Goal: Task Accomplishment & Management: Manage account settings

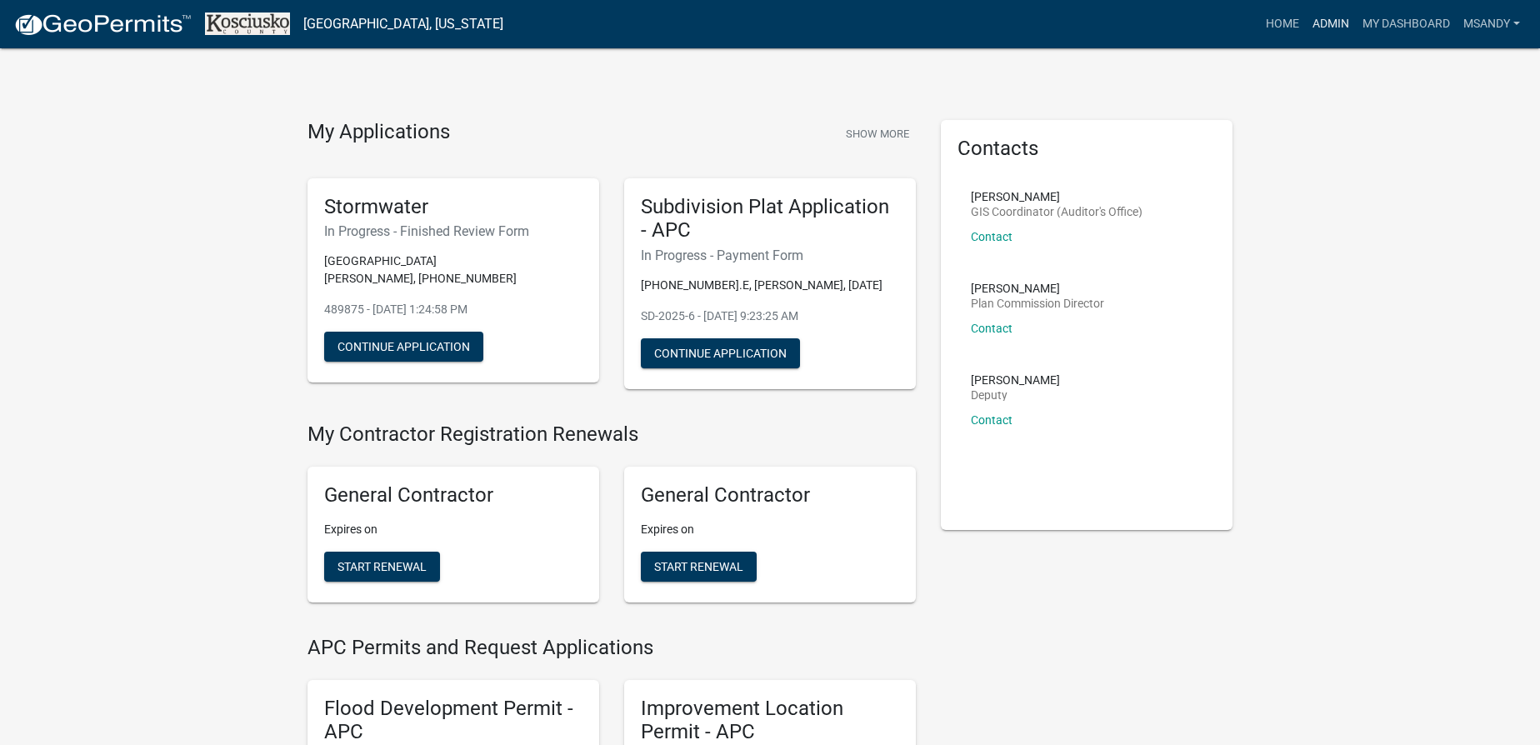
click at [1328, 31] on link "Admin" at bounding box center [1331, 24] width 50 height 32
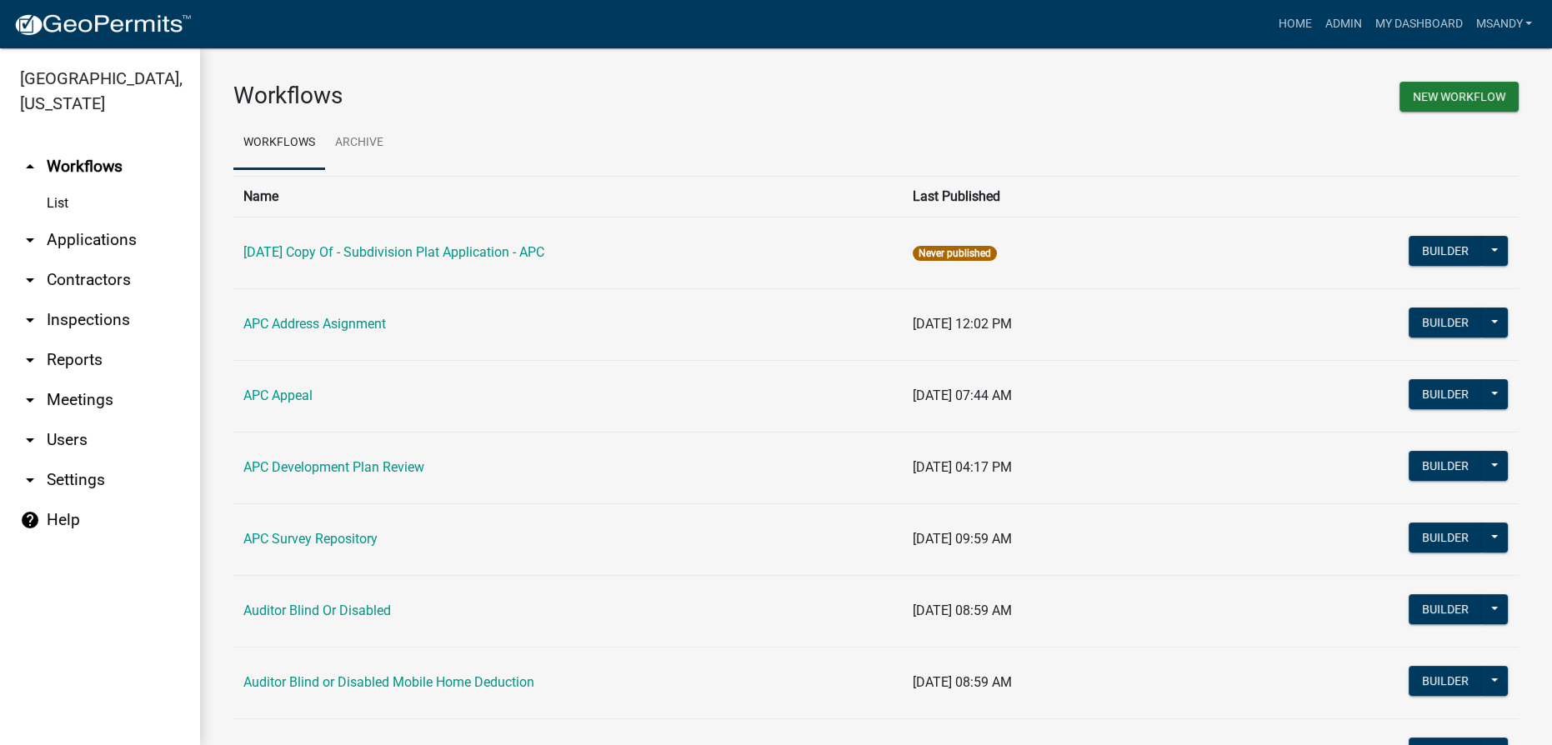
click at [91, 229] on link "arrow_drop_down Applications" at bounding box center [100, 240] width 200 height 40
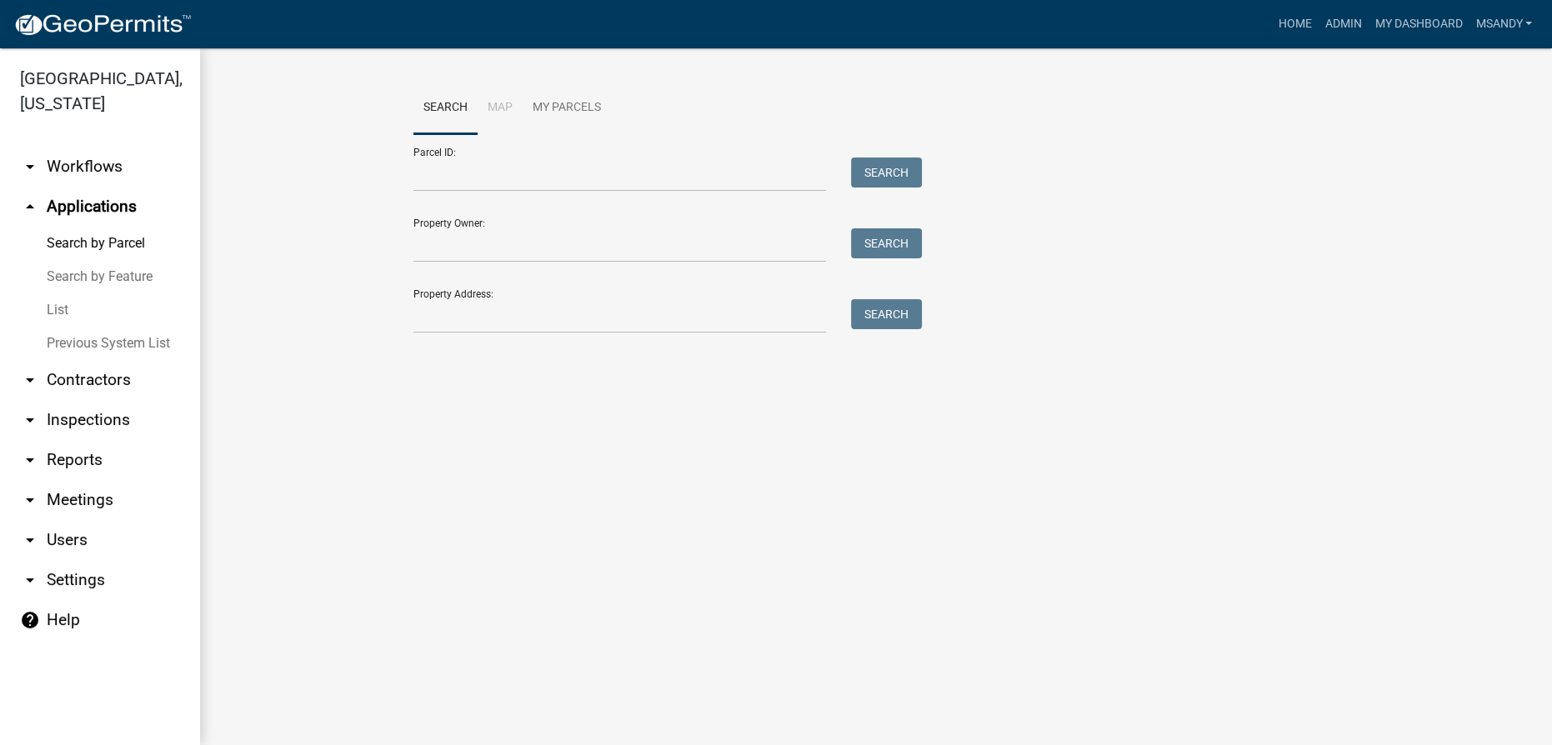
click at [67, 308] on link "List" at bounding box center [100, 309] width 200 height 33
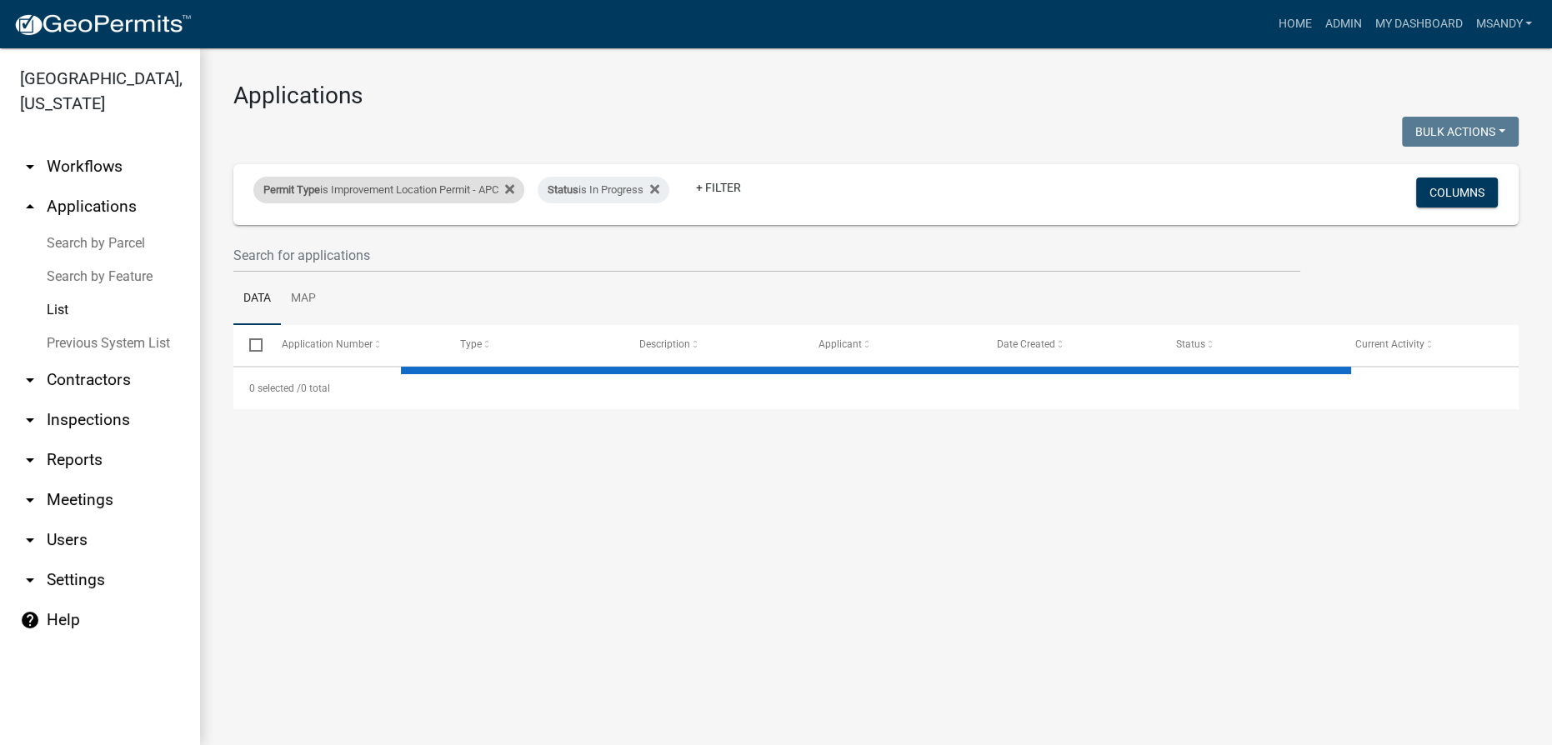
select select "3: 100"
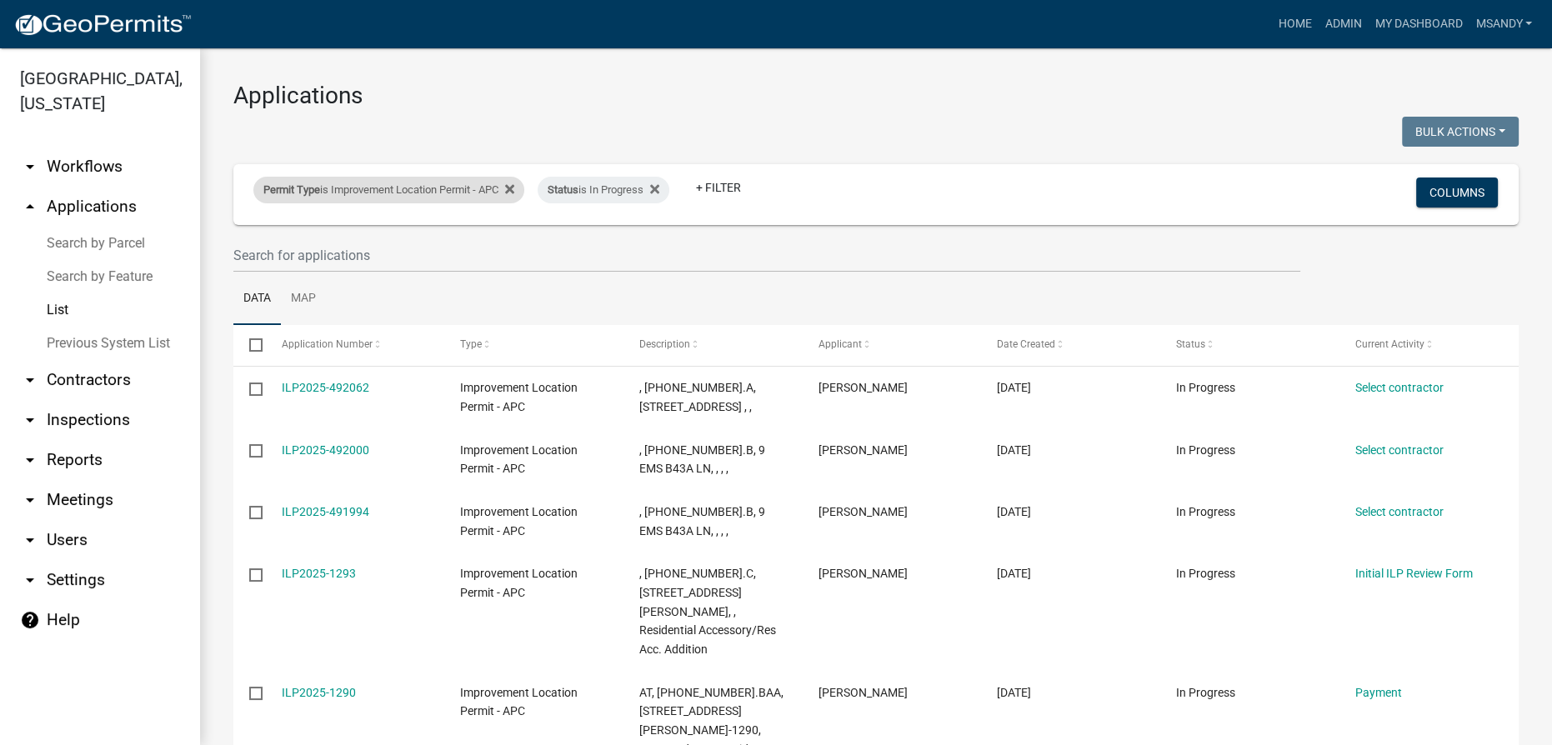
click at [376, 193] on div "Permit Type is Improvement Location Permit - APC" at bounding box center [388, 190] width 271 height 27
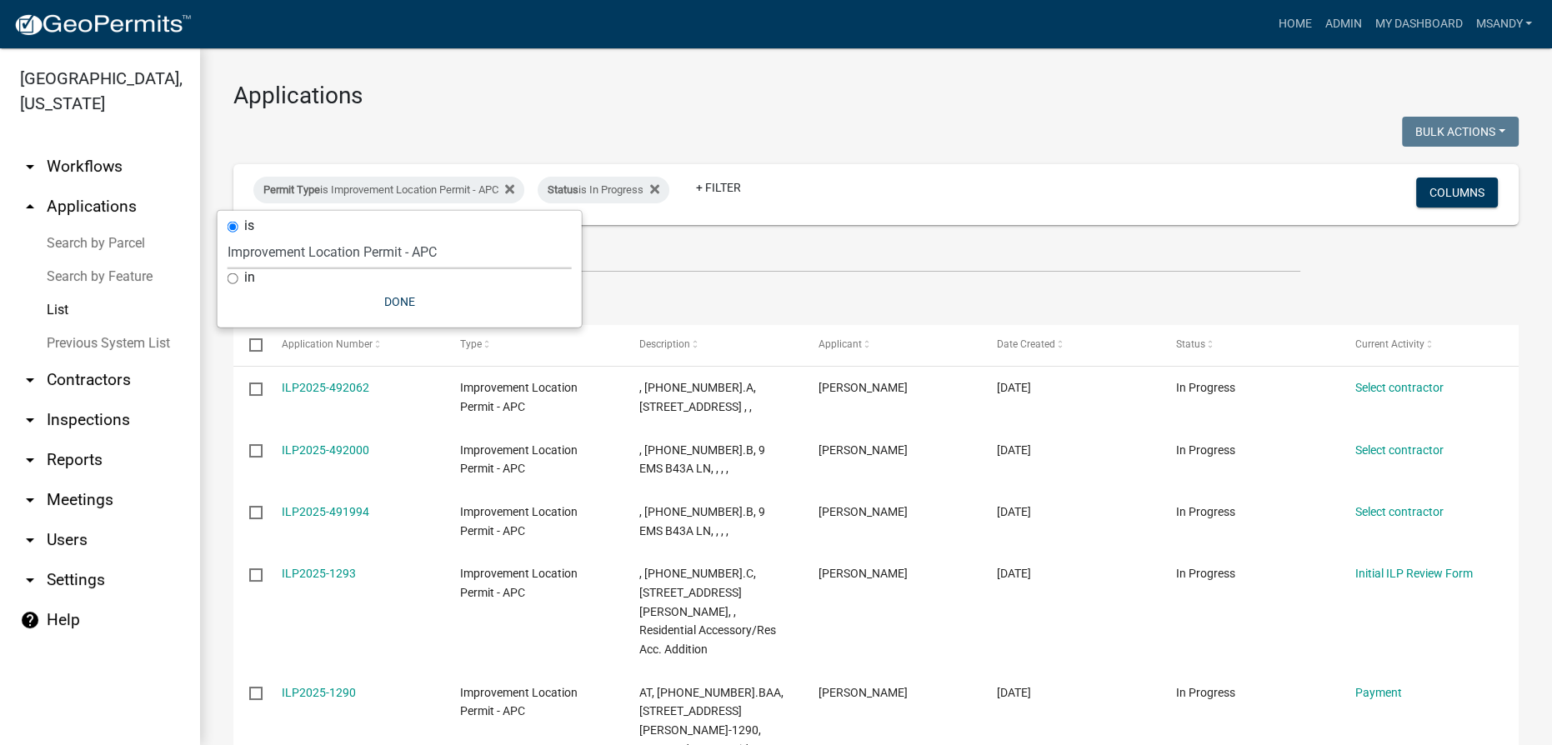
click at [375, 253] on select "Select an option [DATE] Copy Of - Subdivision Plat Application - APC APC Addres…" at bounding box center [400, 252] width 344 height 34
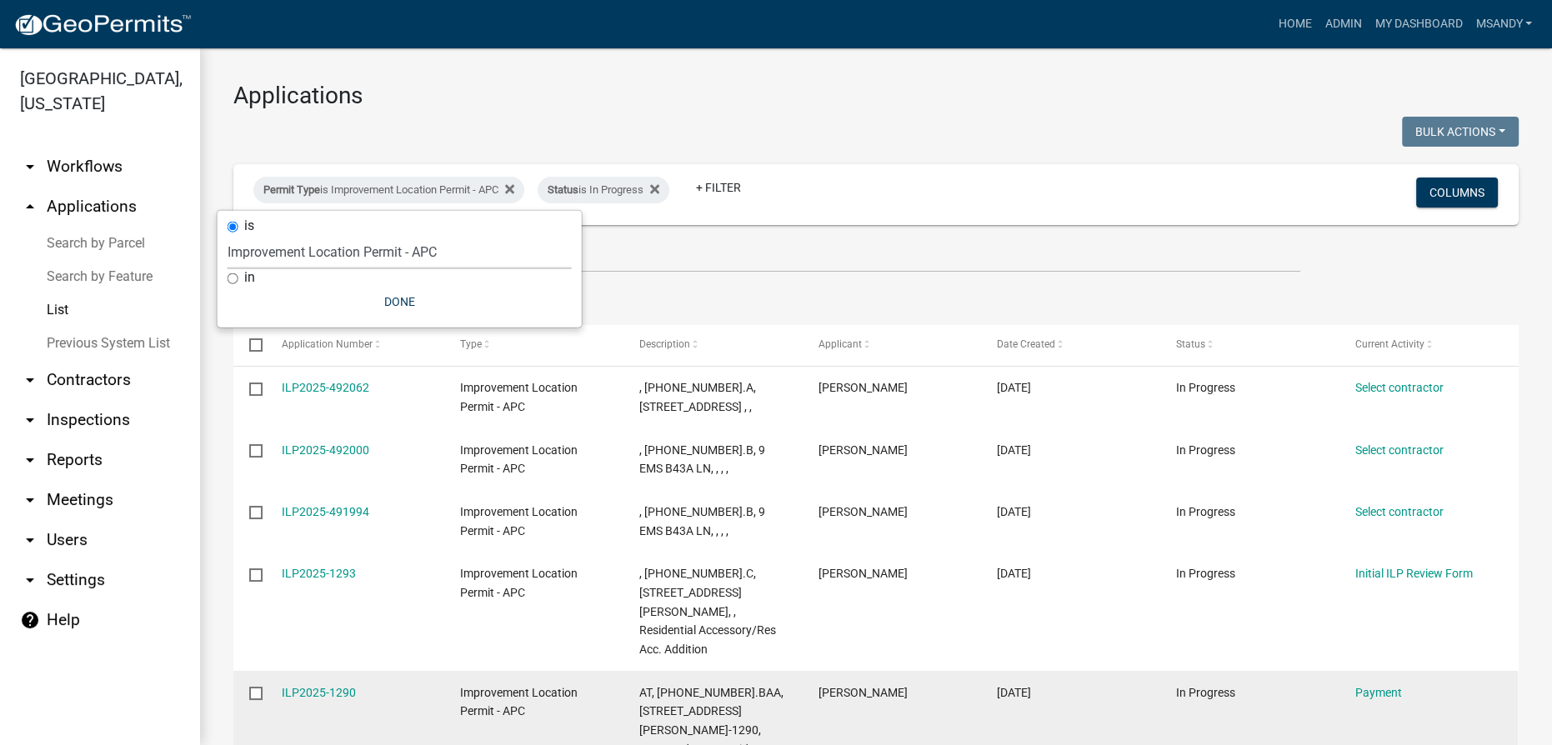
select select "5afa5e72-d482-4b09-b93d-f0d710fc0495"
click at [228, 235] on select "Select an option [DATE] Copy Of - Subdivision Plat Application - APC APC Addres…" at bounding box center [400, 252] width 344 height 34
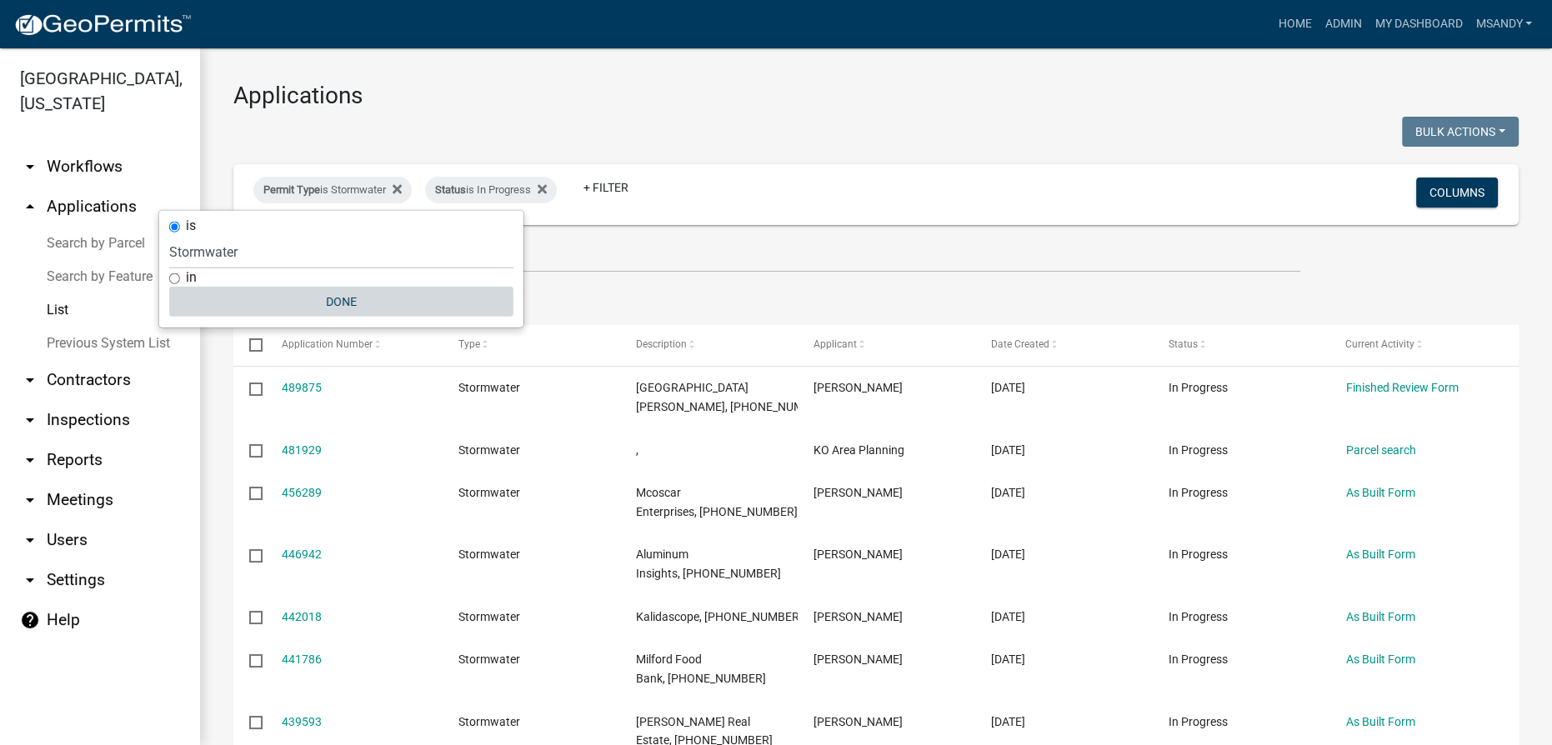
click at [351, 298] on button "Done" at bounding box center [341, 302] width 344 height 30
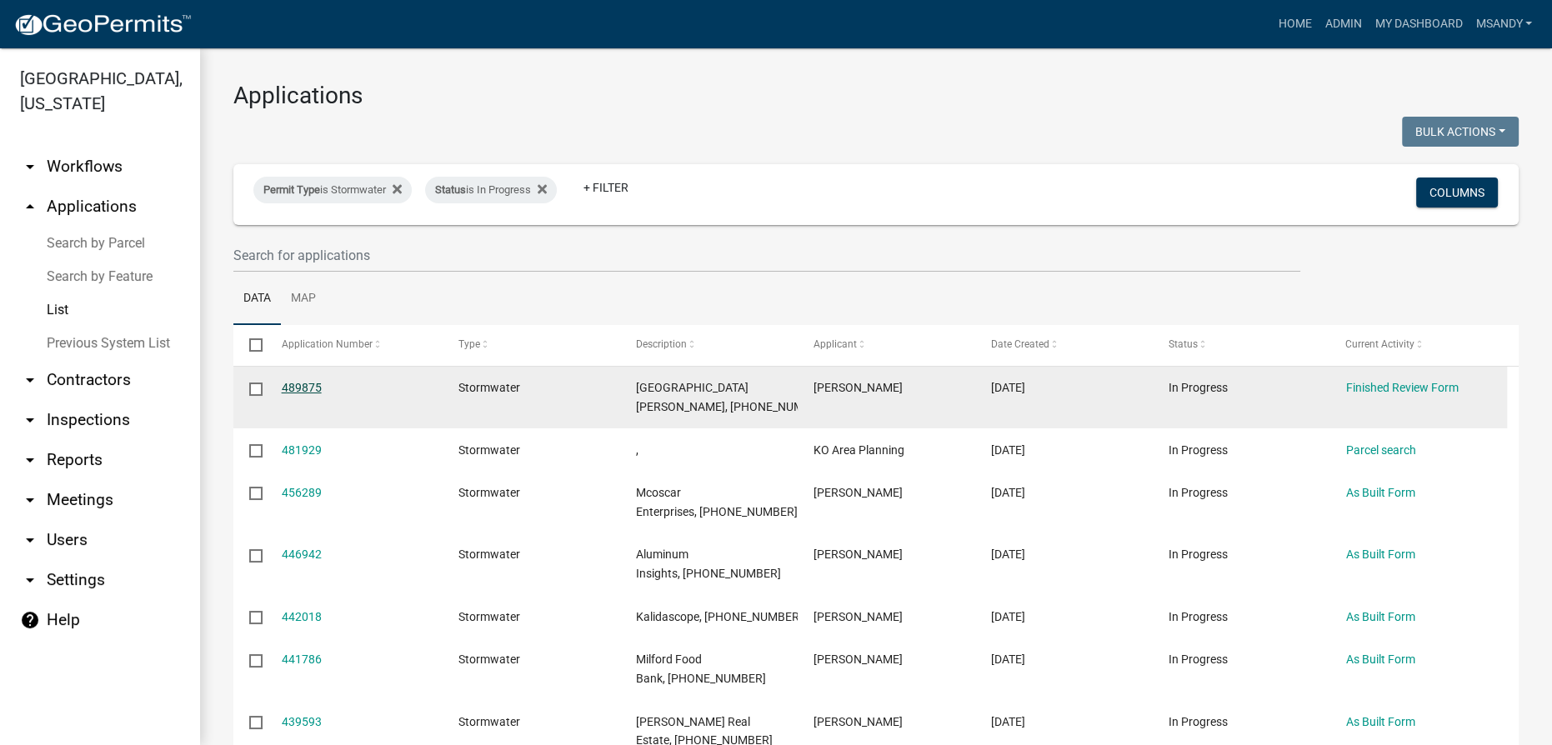
click at [299, 384] on link "489875" at bounding box center [302, 387] width 40 height 13
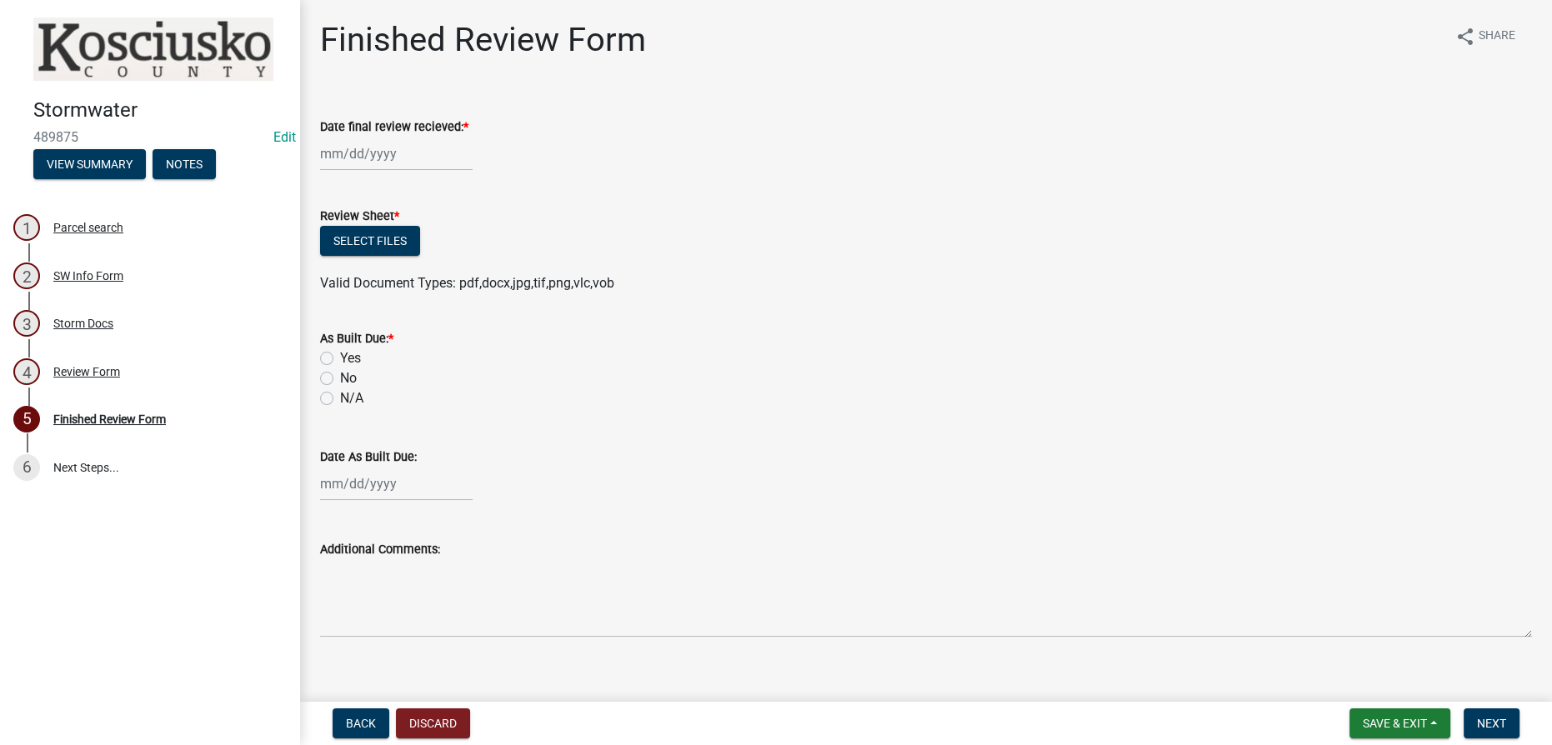
click at [352, 153] on div at bounding box center [396, 154] width 153 height 34
select select "10"
select select "2025"
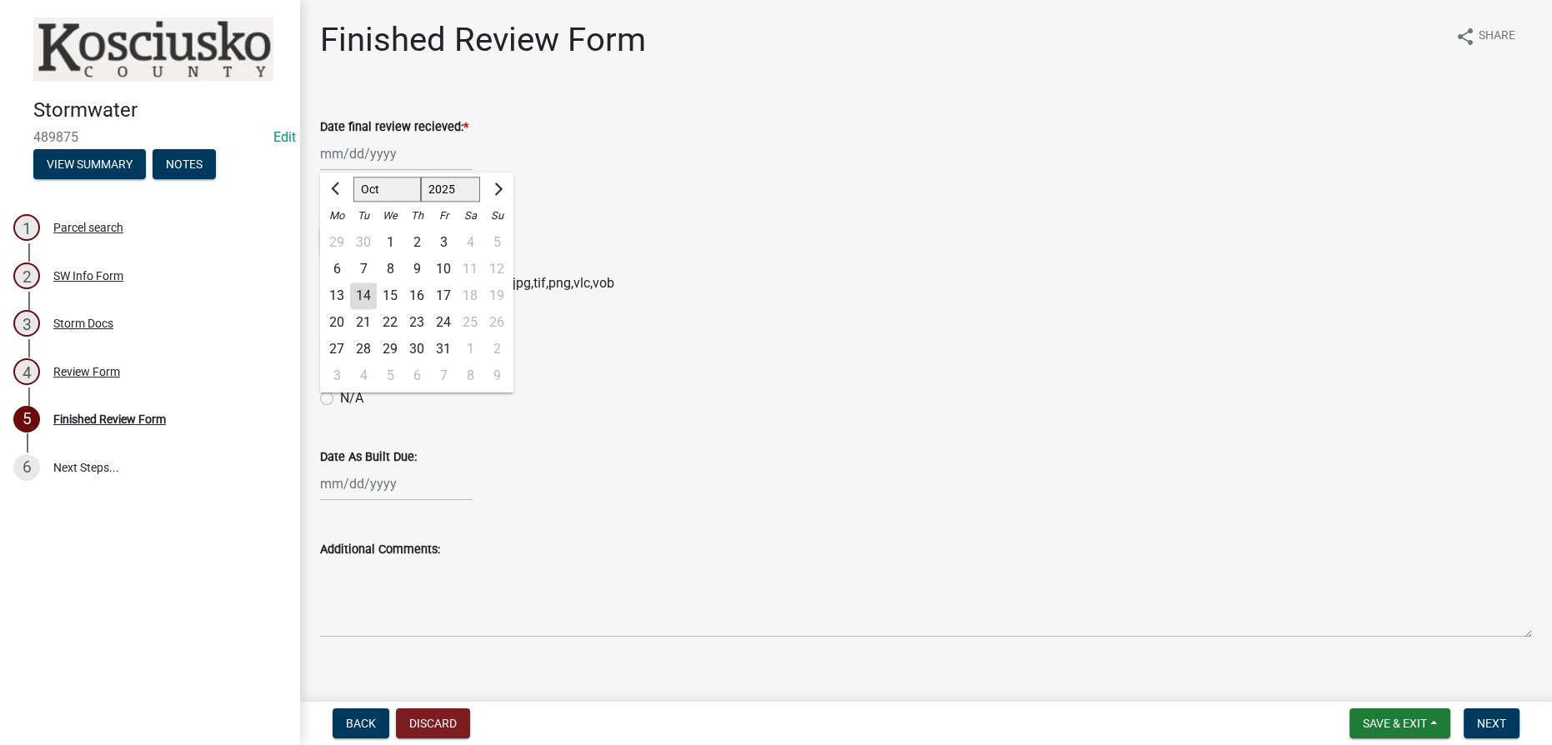
click at [365, 295] on div "14" at bounding box center [363, 296] width 27 height 27
type input "[DATE]"
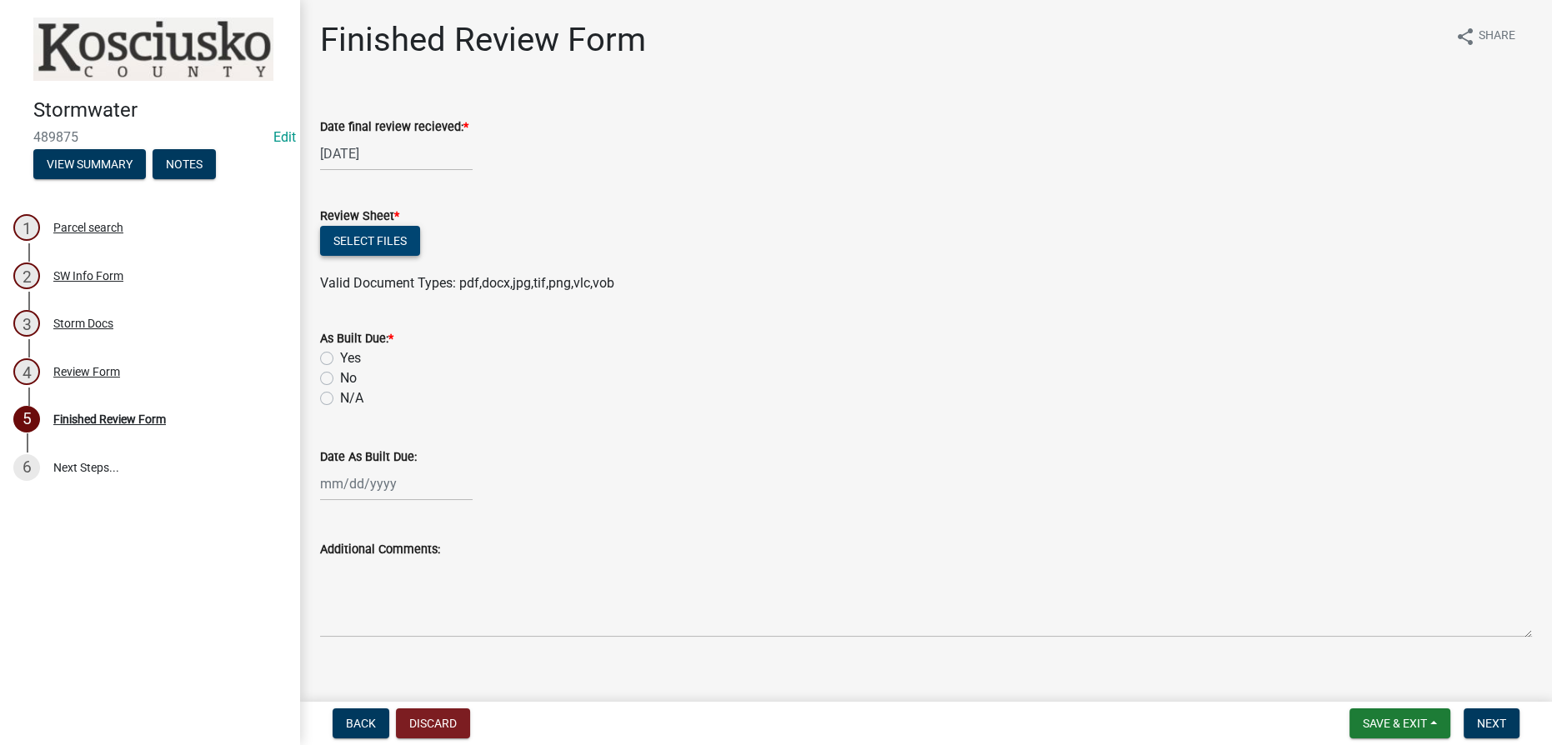
click at [358, 233] on button "Select files" at bounding box center [370, 241] width 100 height 30
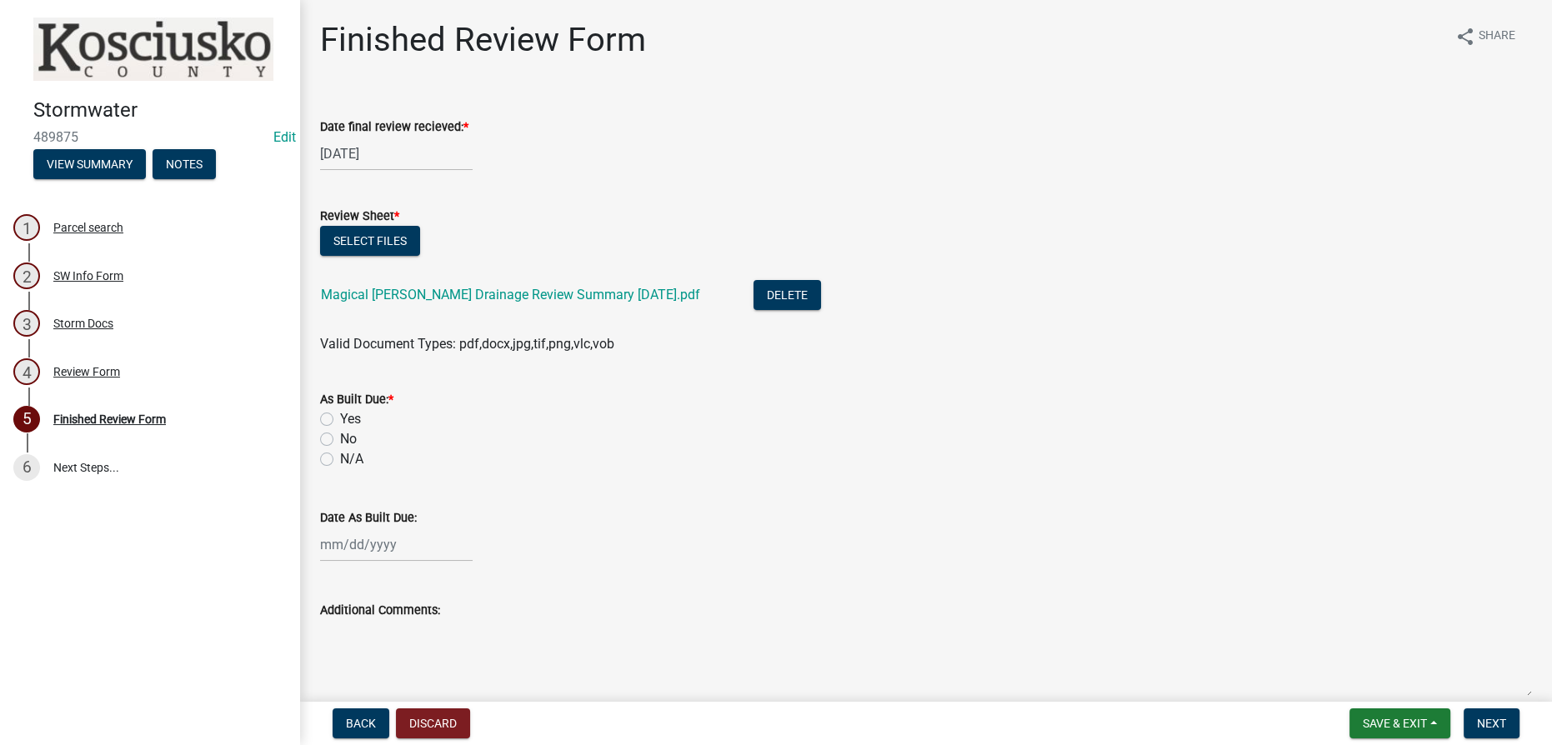
click at [340, 415] on label "Yes" at bounding box center [350, 419] width 21 height 20
click at [340, 415] on input "Yes" at bounding box center [345, 414] width 11 height 11
radio input "true"
select select "10"
click at [352, 543] on div "[PERSON_NAME] Feb Mar Apr [PERSON_NAME][DATE] Oct Nov [DATE] 1526 1527 1528 152…" at bounding box center [396, 545] width 153 height 34
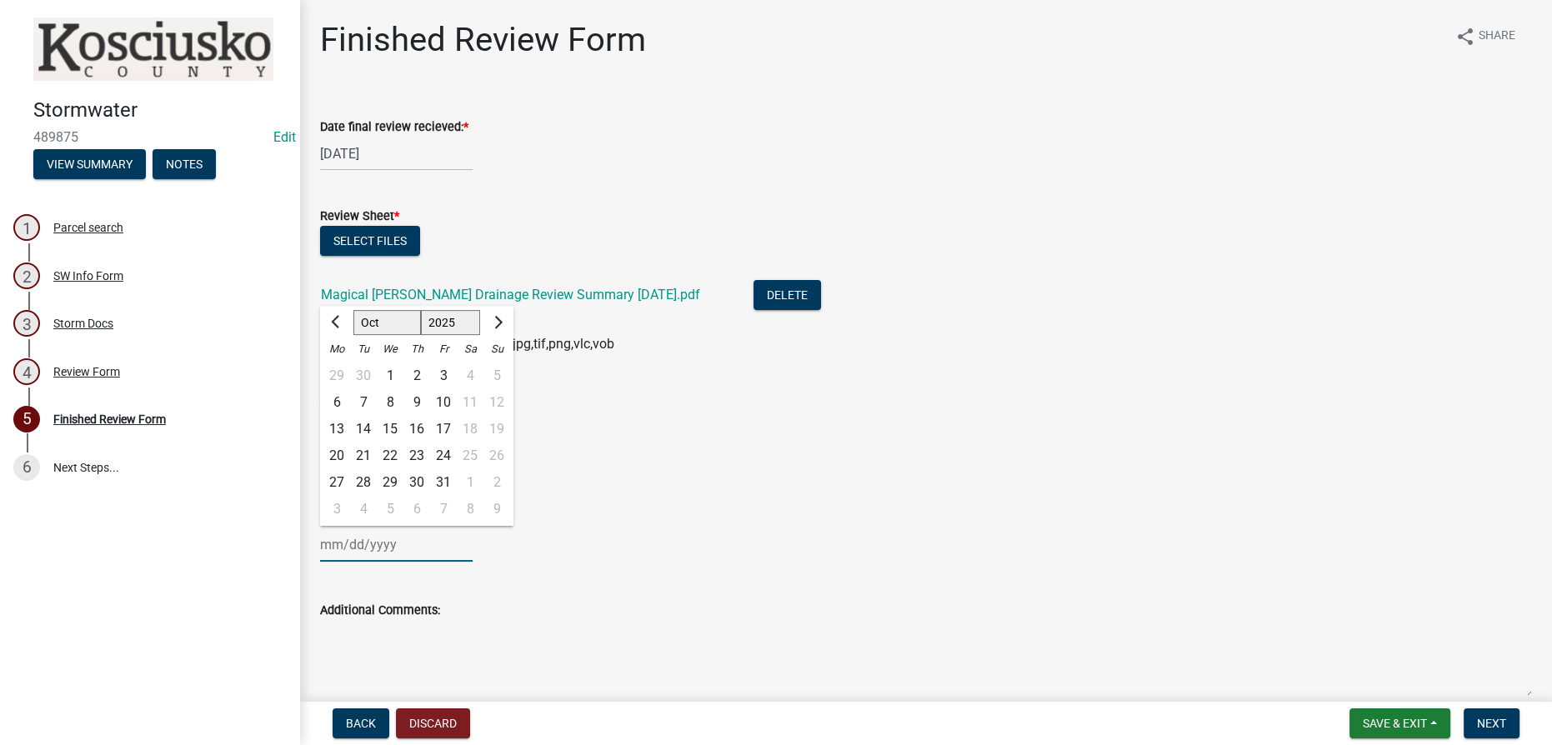
click at [447, 323] on select "1525 1526 1527 1528 1529 1530 1531 1532 1533 1534 1535 1536 1537 1538 1539 1540…" at bounding box center [451, 322] width 60 height 25
select select "2026"
click at [421, 310] on select "1525 1526 1527 1528 1529 1530 1531 1532 1533 1534 1535 1536 1537 1538 1539 1540…" at bounding box center [451, 322] width 60 height 25
click at [392, 429] on div "14" at bounding box center [390, 429] width 27 height 27
type input "[DATE]"
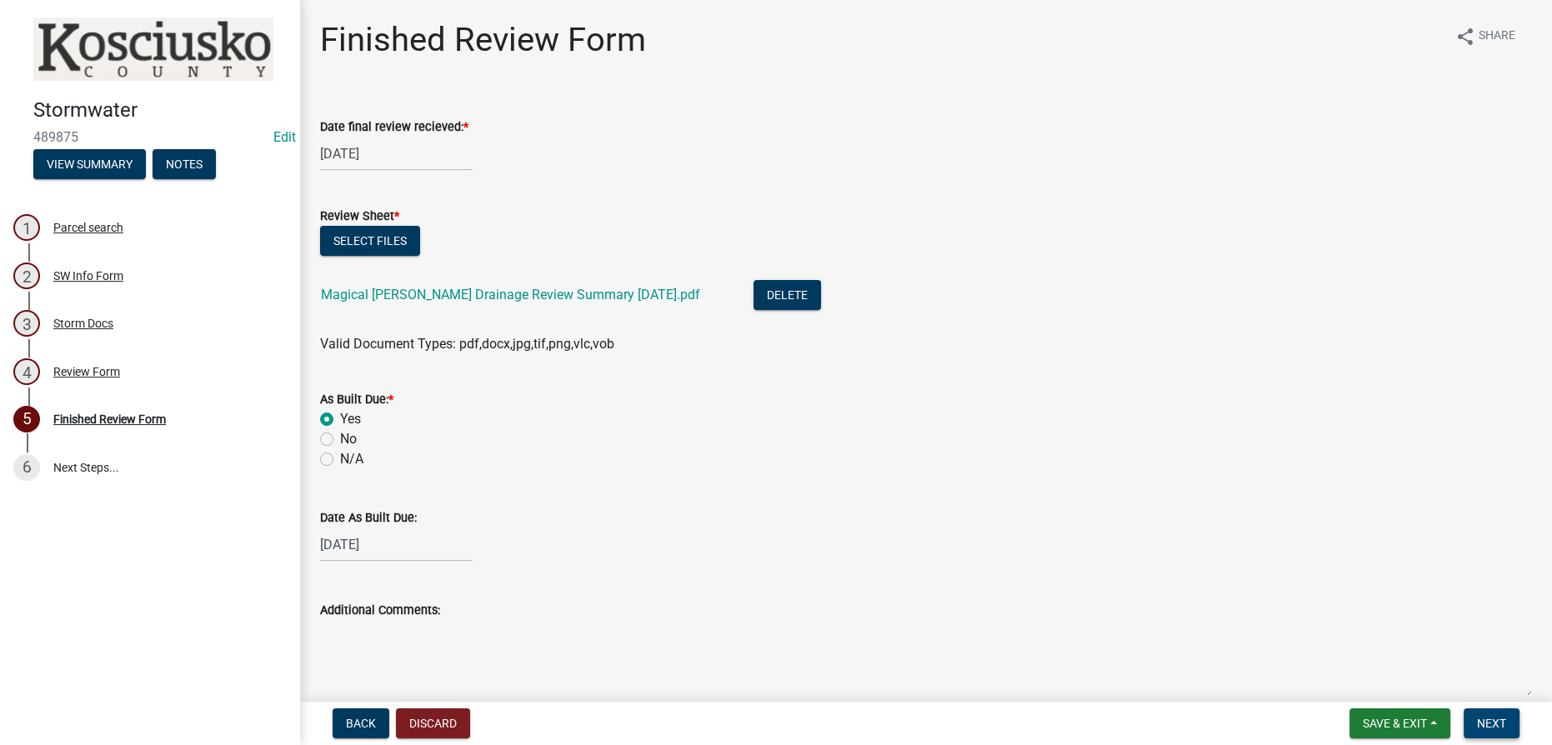
click at [1493, 730] on button "Next" at bounding box center [1491, 723] width 56 height 30
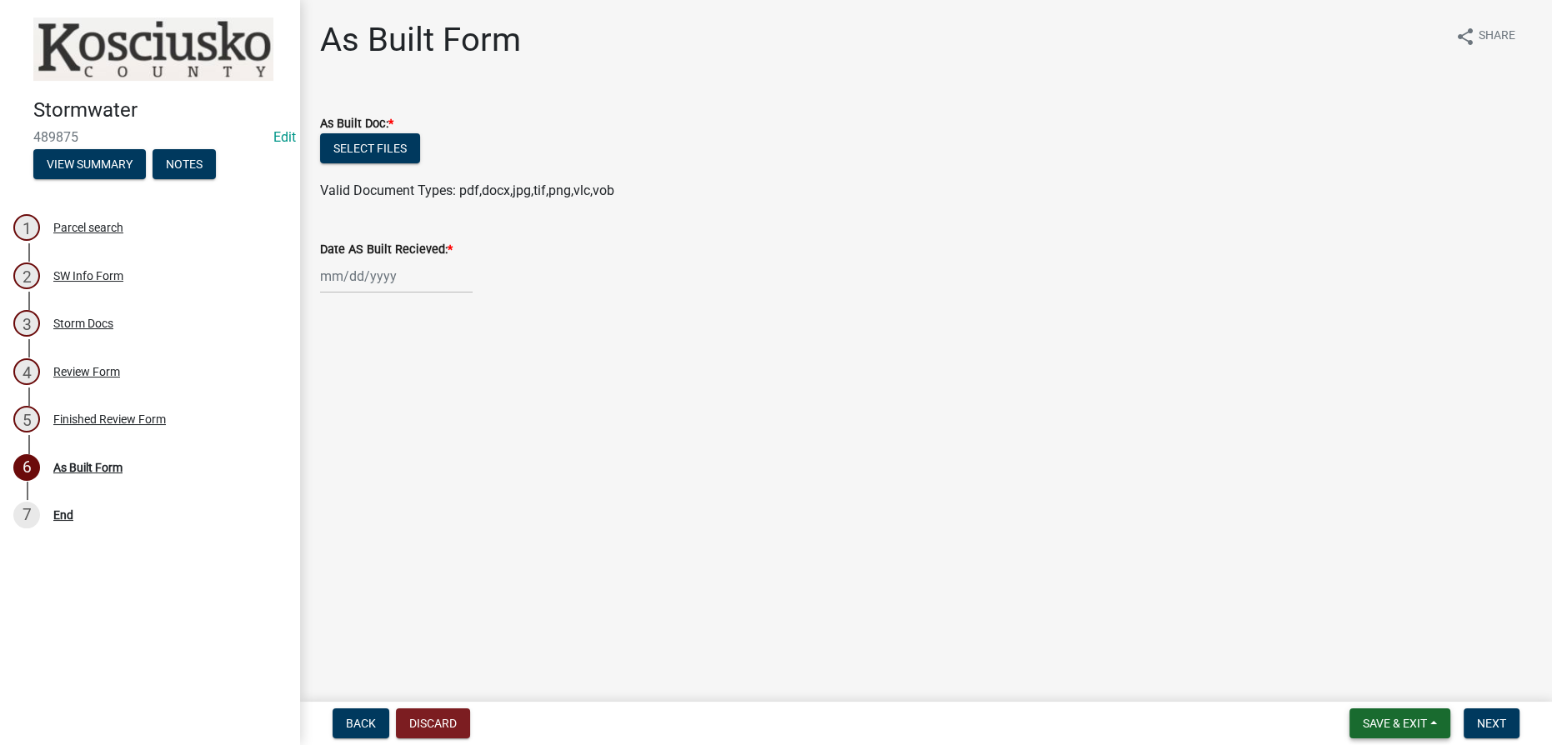
click at [1408, 719] on span "Save & Exit" at bounding box center [1395, 723] width 64 height 13
click at [1384, 683] on button "Save & Exit" at bounding box center [1383, 680] width 133 height 40
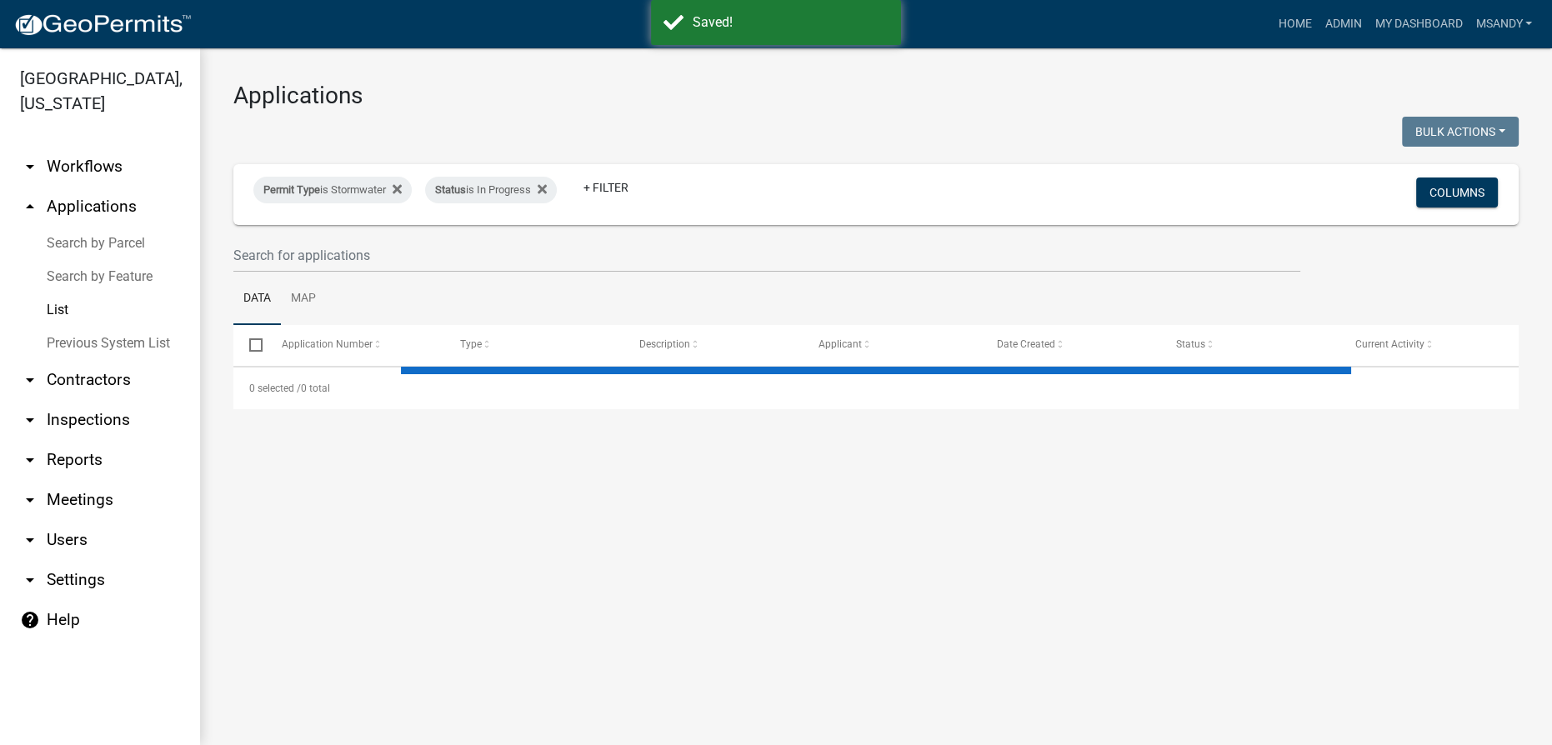
select select "3: 100"
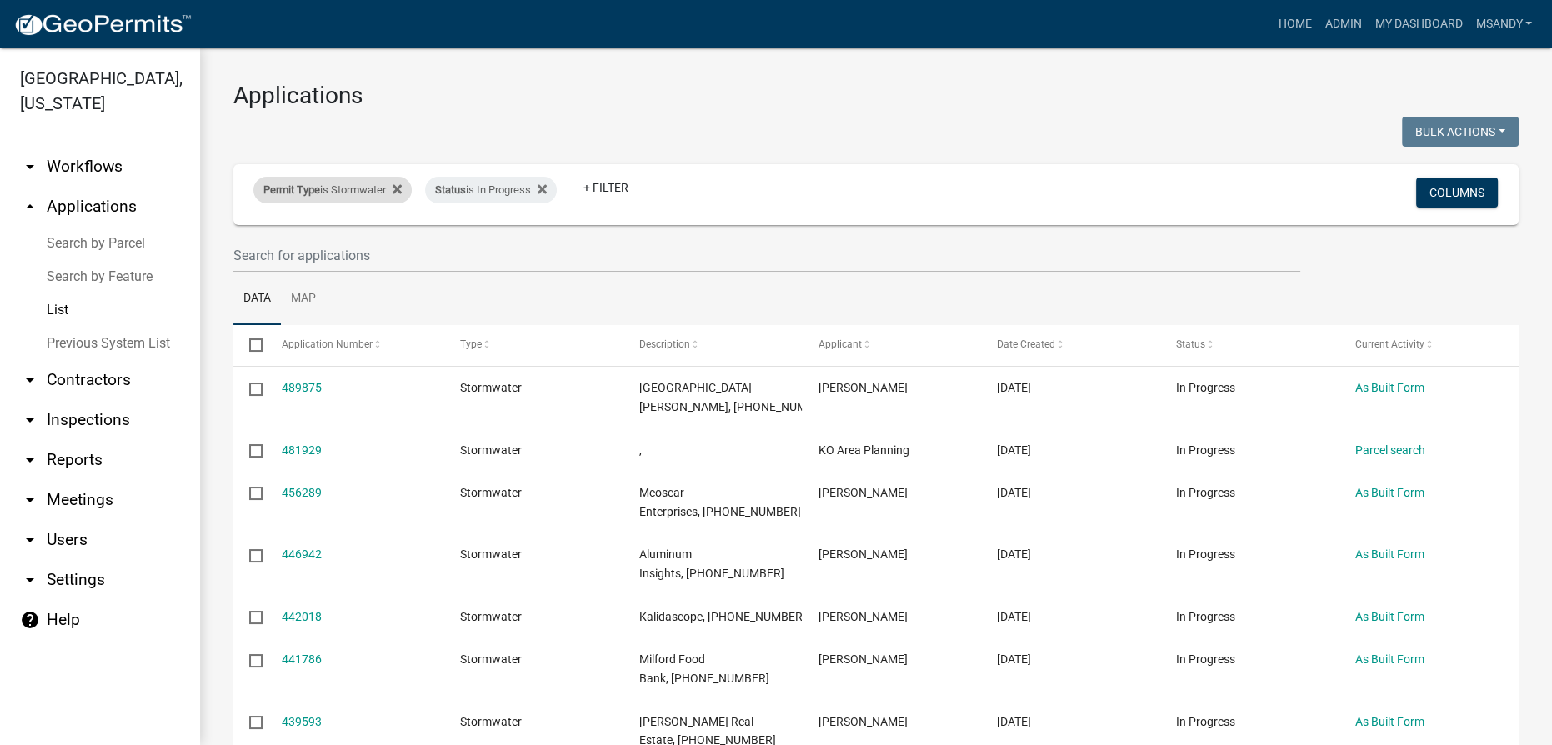
click at [296, 189] on span "Permit Type" at bounding box center [291, 189] width 57 height 13
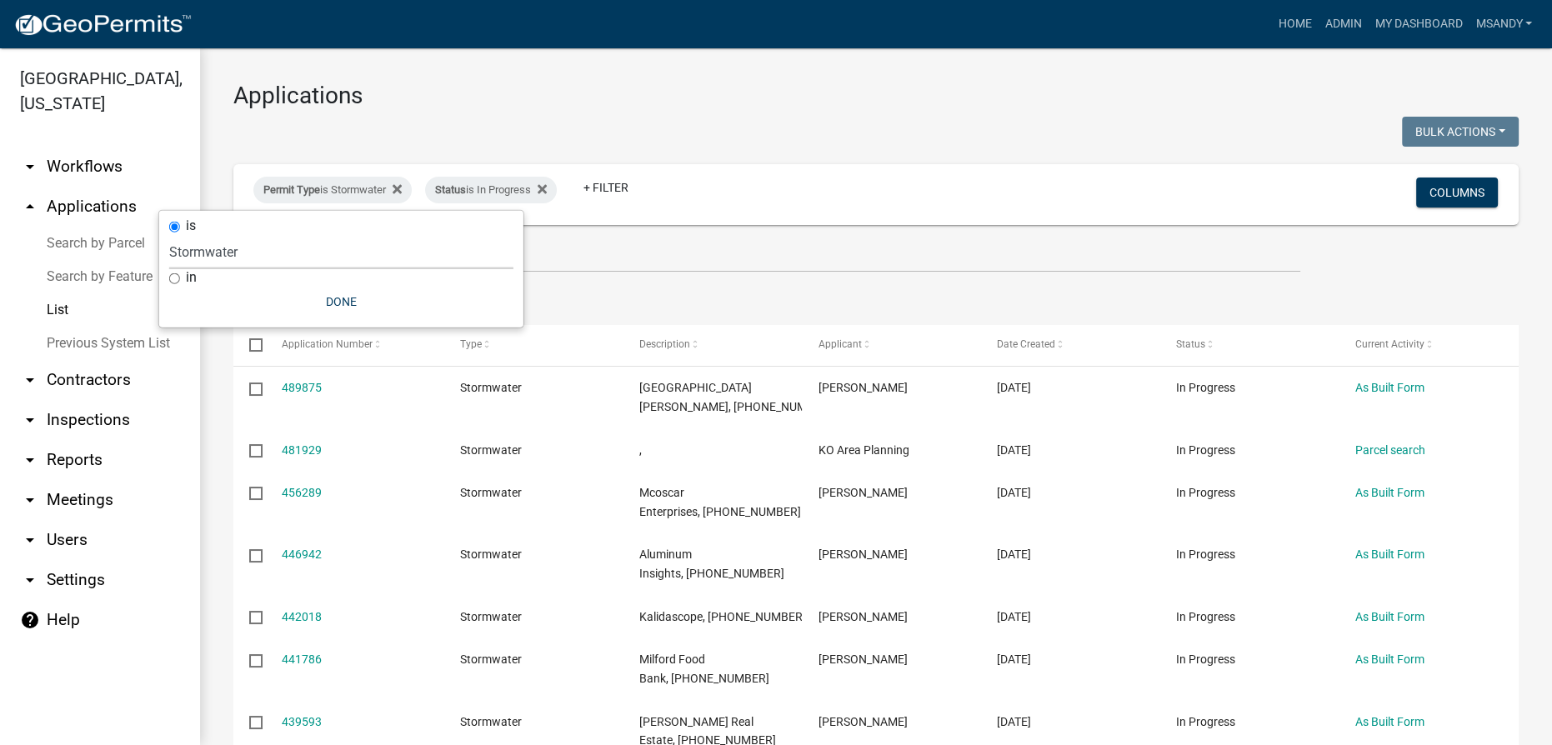
click at [308, 251] on select "Select an option [DATE] Copy Of - Subdivision Plat Application - APC APC Addres…" at bounding box center [341, 252] width 344 height 34
select select "a2c991f8-68ce-43d3-971c-57015753063b"
click at [227, 235] on select "Select an option [DATE] Copy Of - Subdivision Plat Application - APC APC Addres…" at bounding box center [341, 252] width 344 height 34
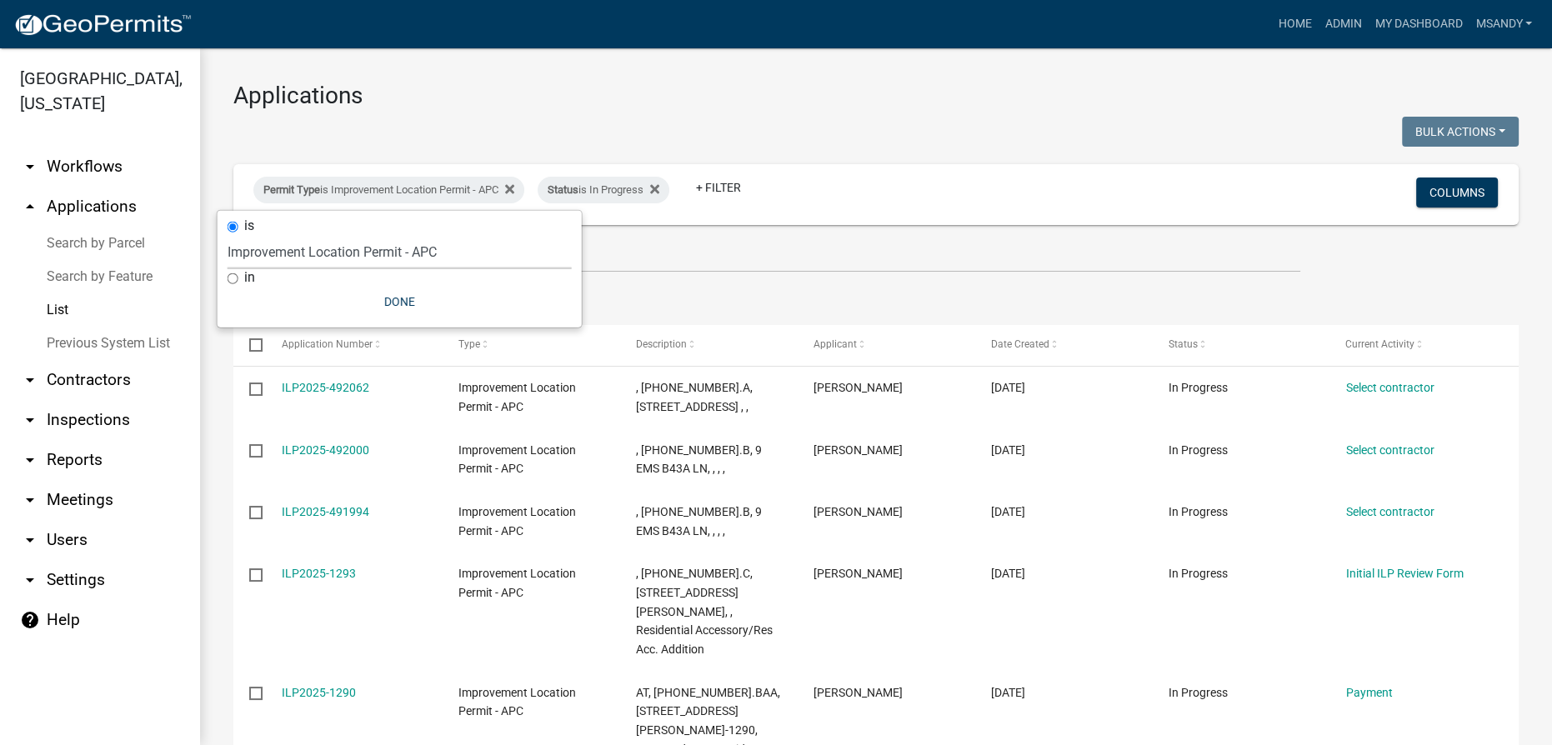
drag, startPoint x: 500, startPoint y: 108, endPoint x: 247, endPoint y: 3, distance: 274.6
click at [500, 108] on h3 "Applications" at bounding box center [875, 96] width 1285 height 28
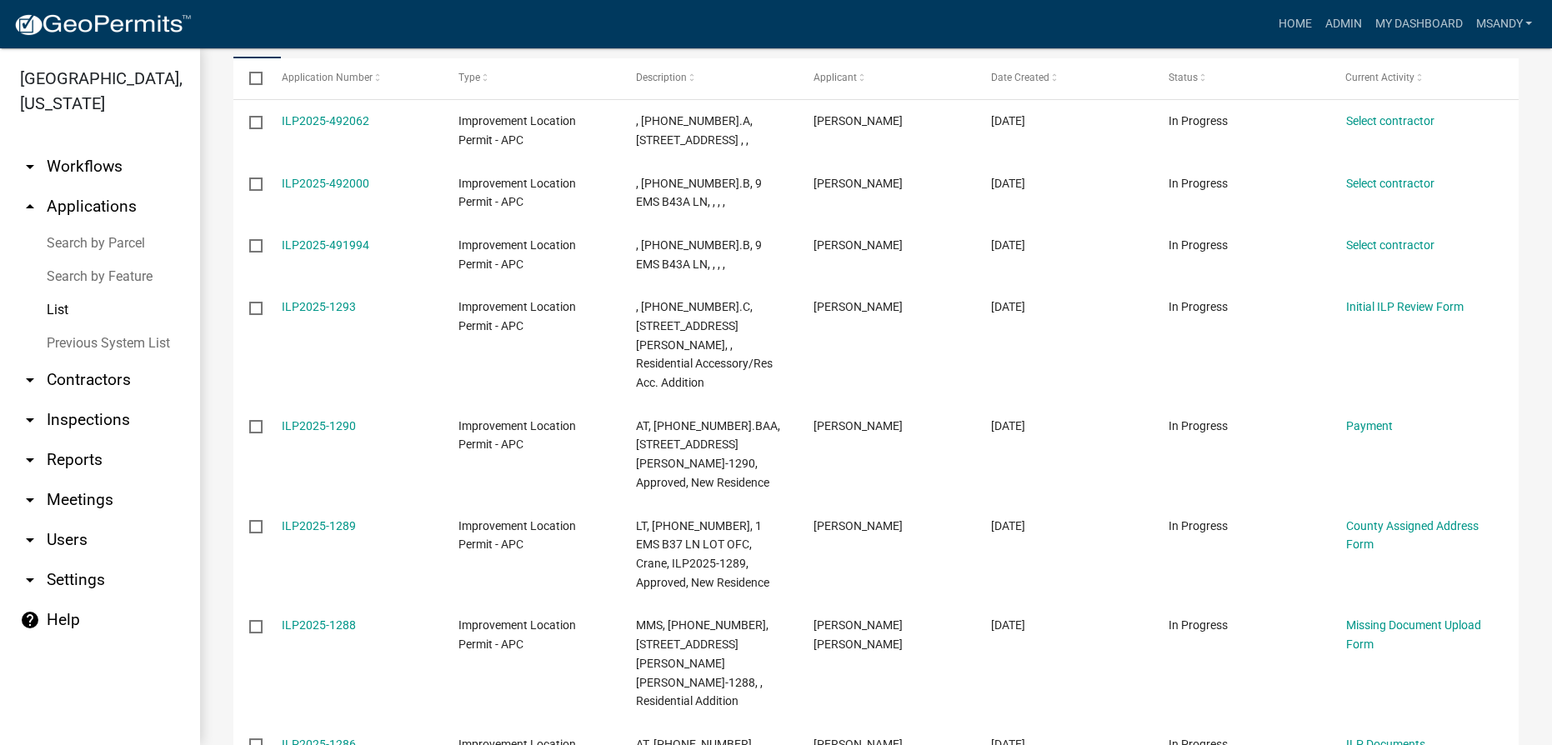
scroll to position [240, 0]
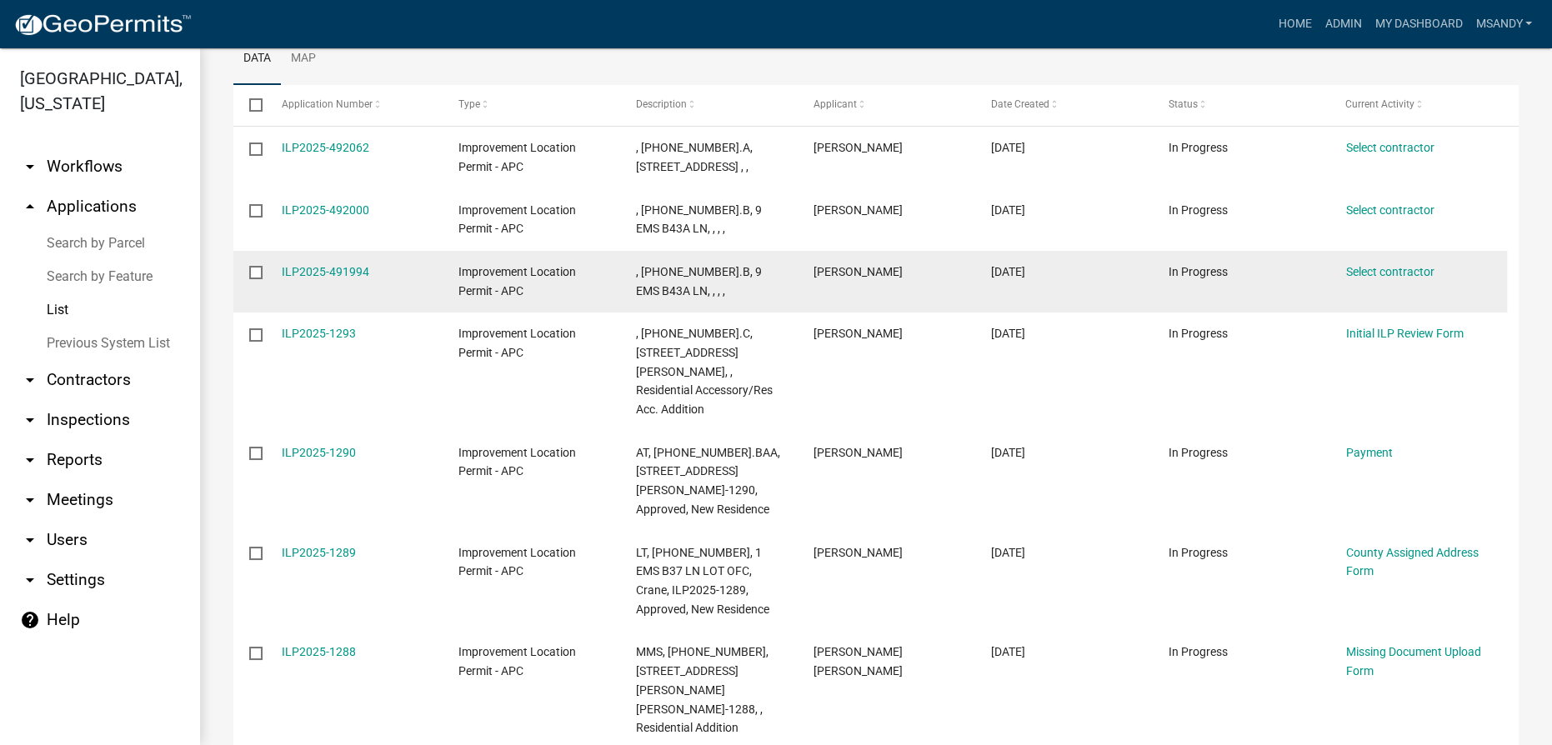
click at [248, 271] on datatable-body-cell at bounding box center [249, 282] width 32 height 62
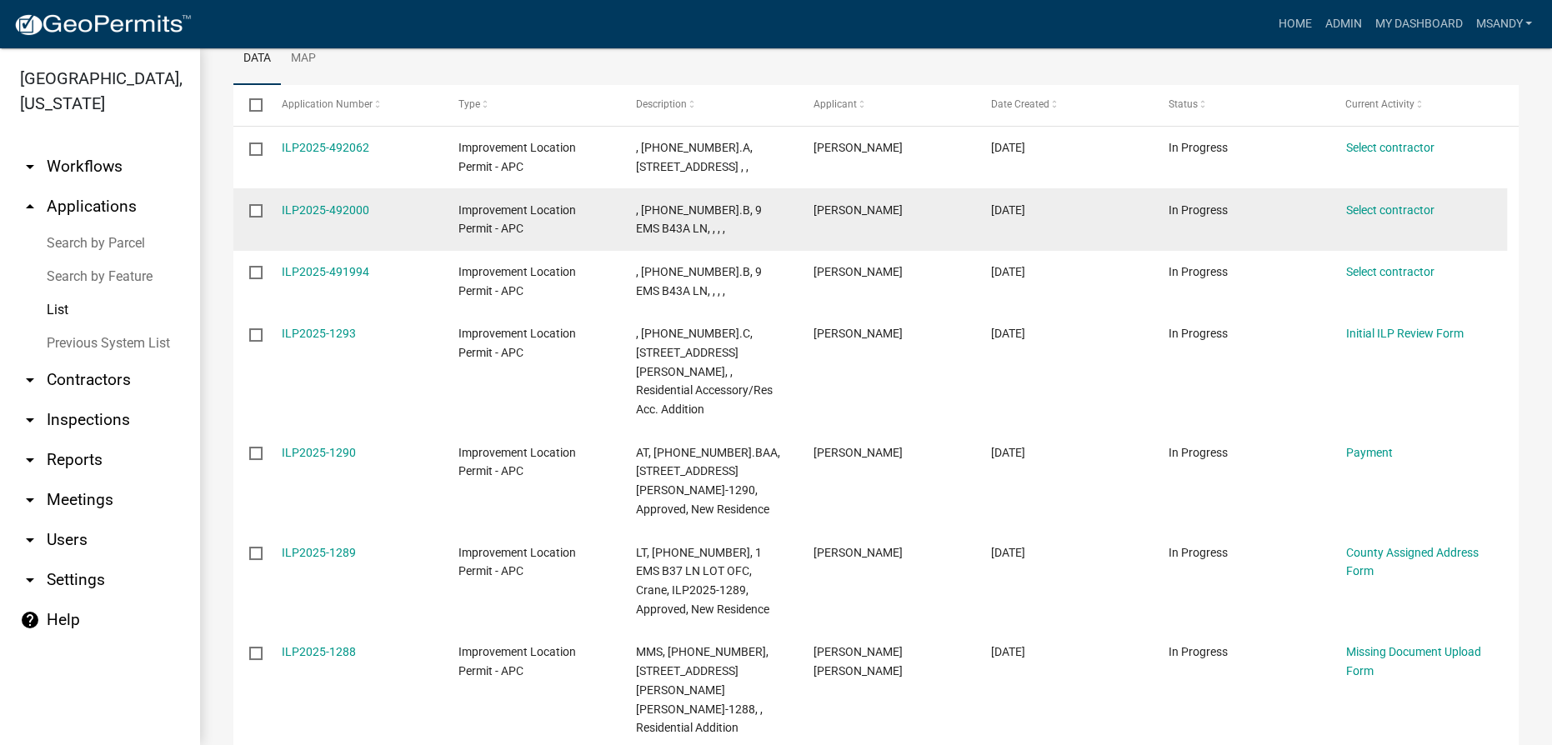
click at [256, 210] on input "checkbox" at bounding box center [254, 209] width 11 height 11
checkbox input "true"
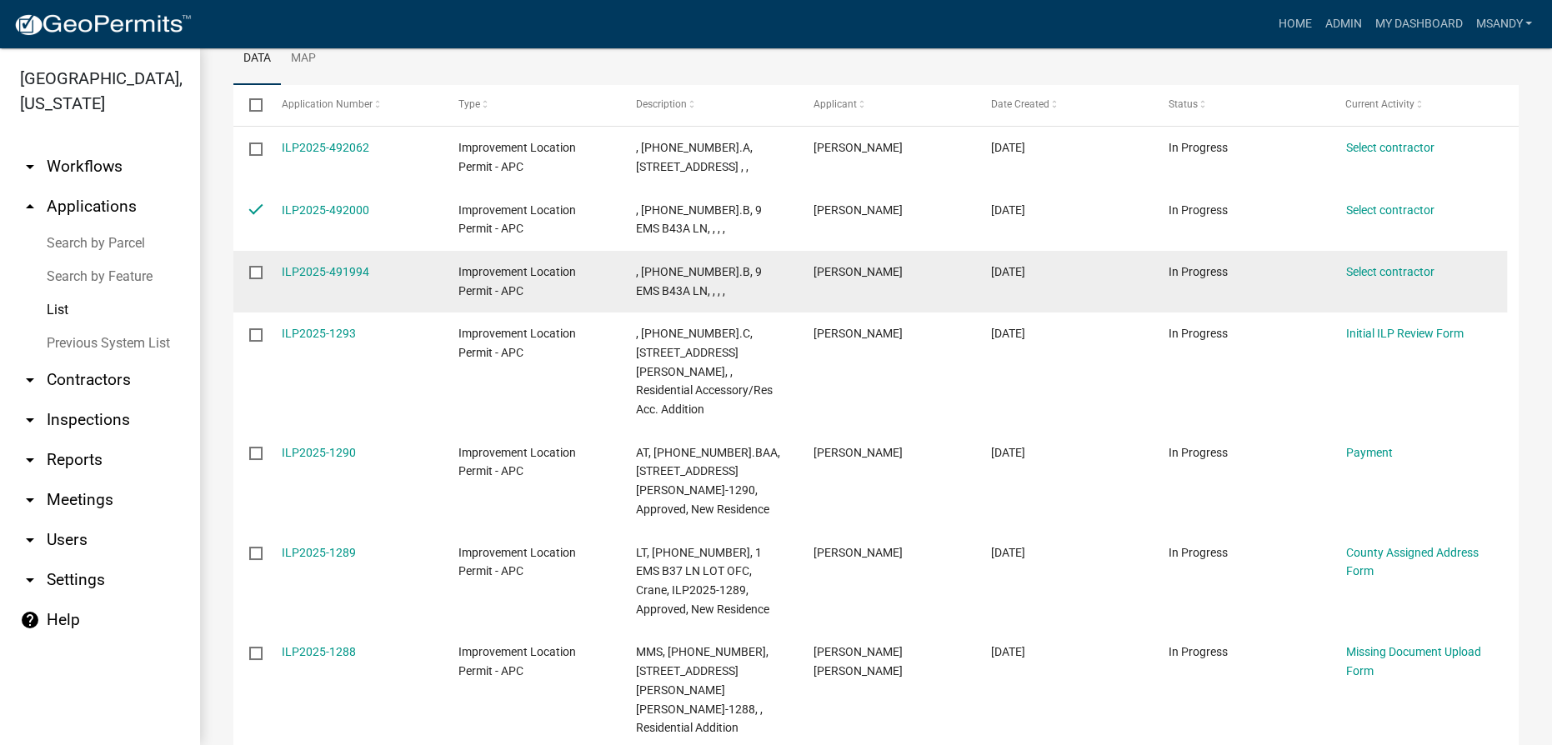
click at [258, 273] on input "checkbox" at bounding box center [254, 271] width 11 height 11
checkbox input "true"
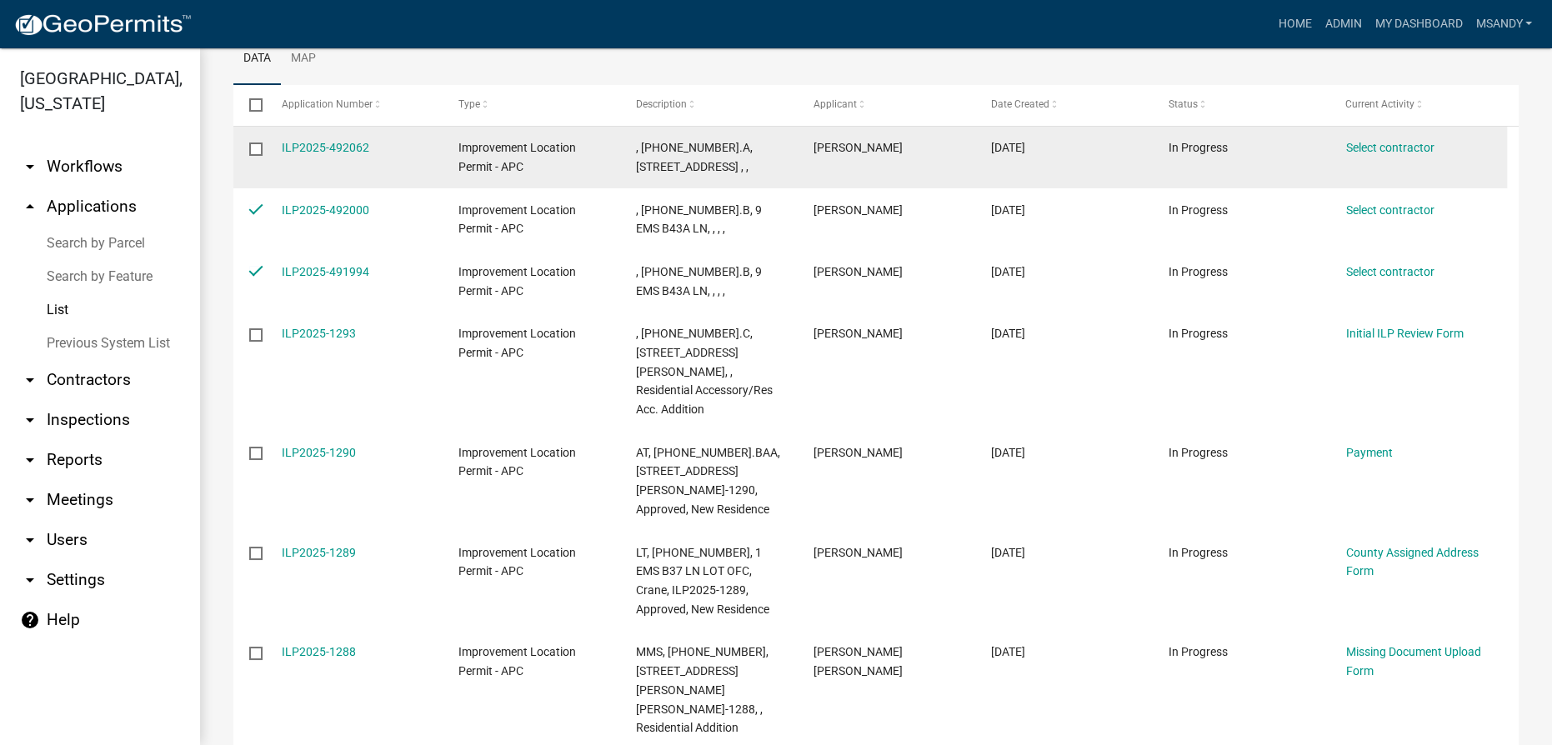
click at [258, 152] on input "checkbox" at bounding box center [254, 148] width 11 height 11
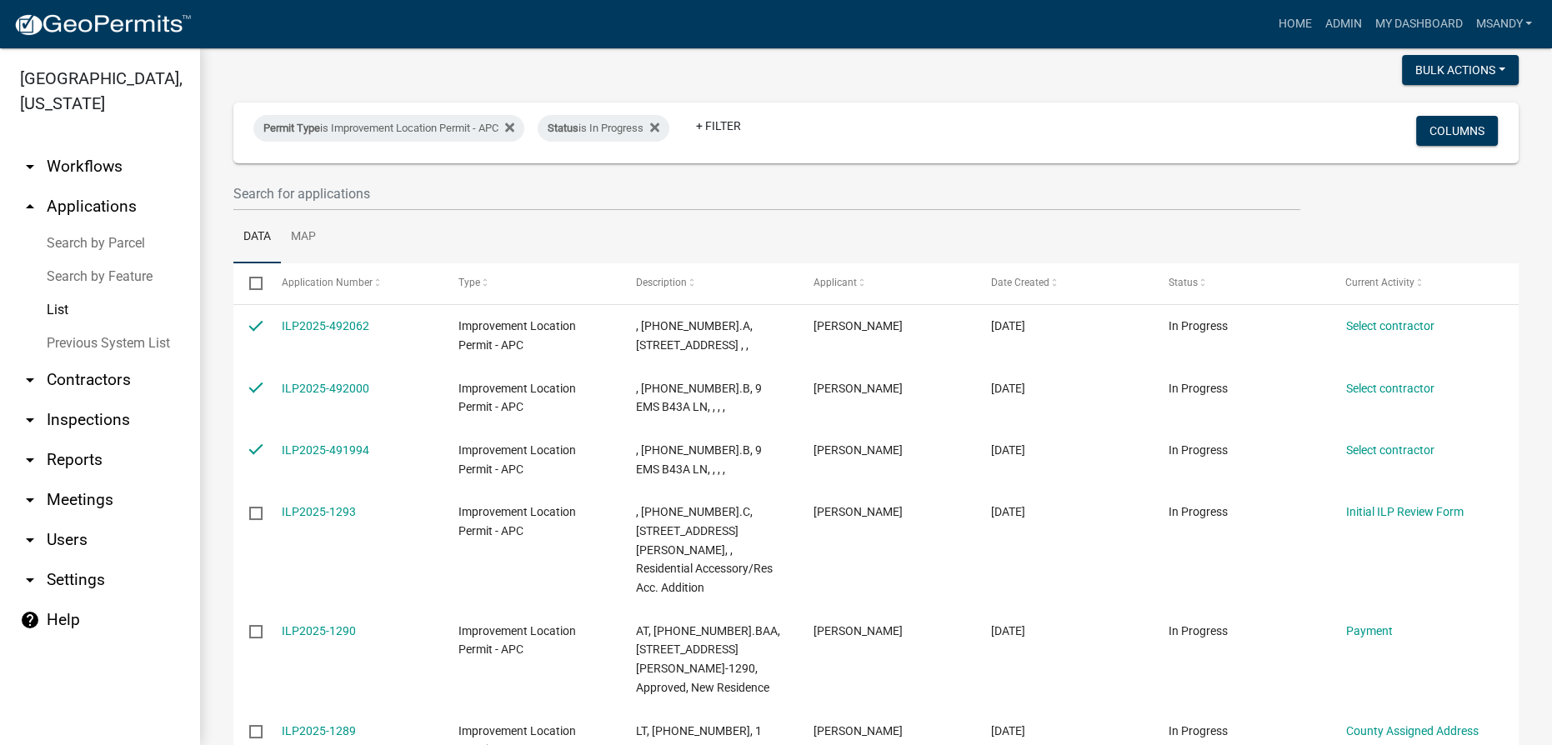
scroll to position [13, 0]
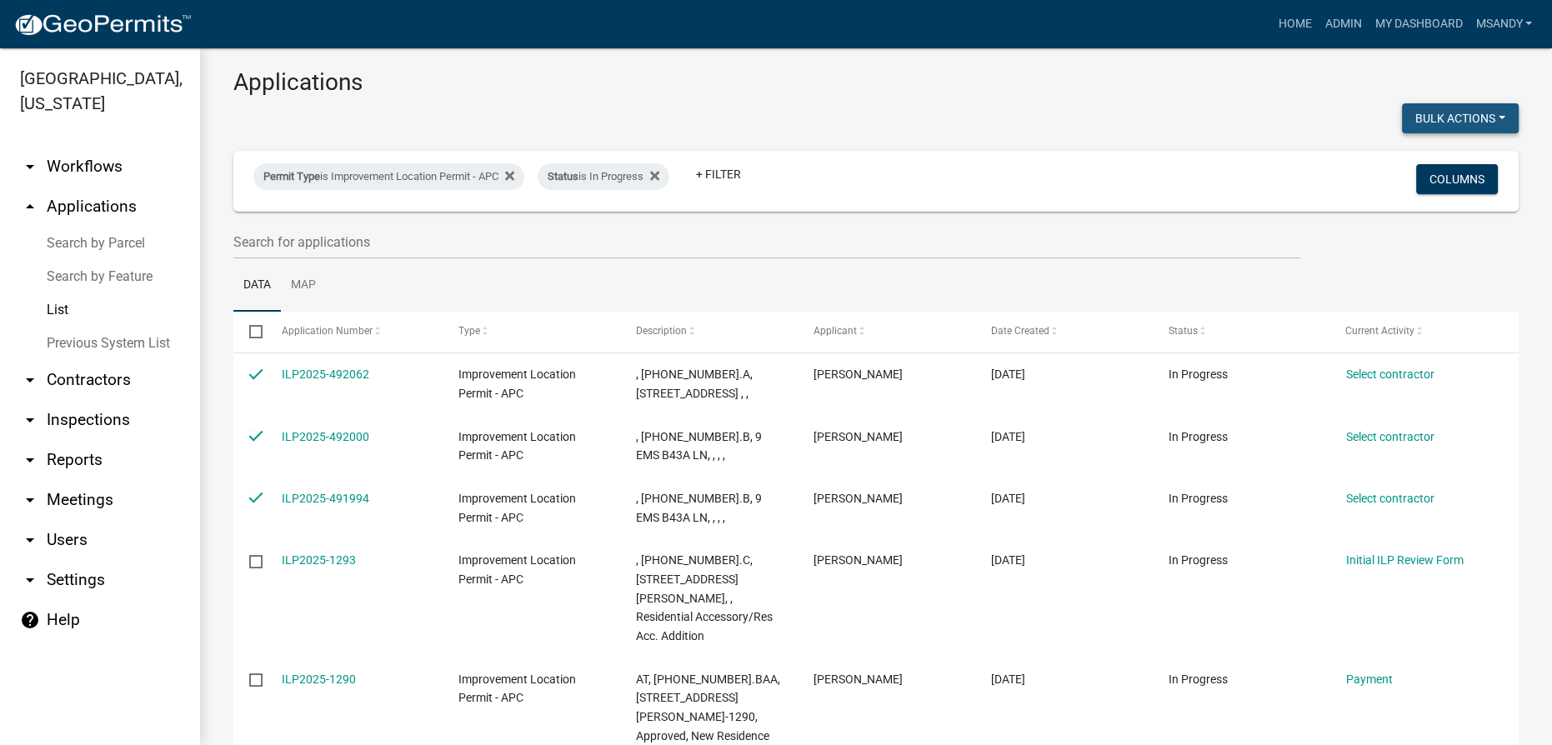
click at [1429, 127] on button "Bulk Actions" at bounding box center [1460, 118] width 117 height 30
click at [1423, 168] on button "Void" at bounding box center [1451, 162] width 133 height 40
checkbox input "false"
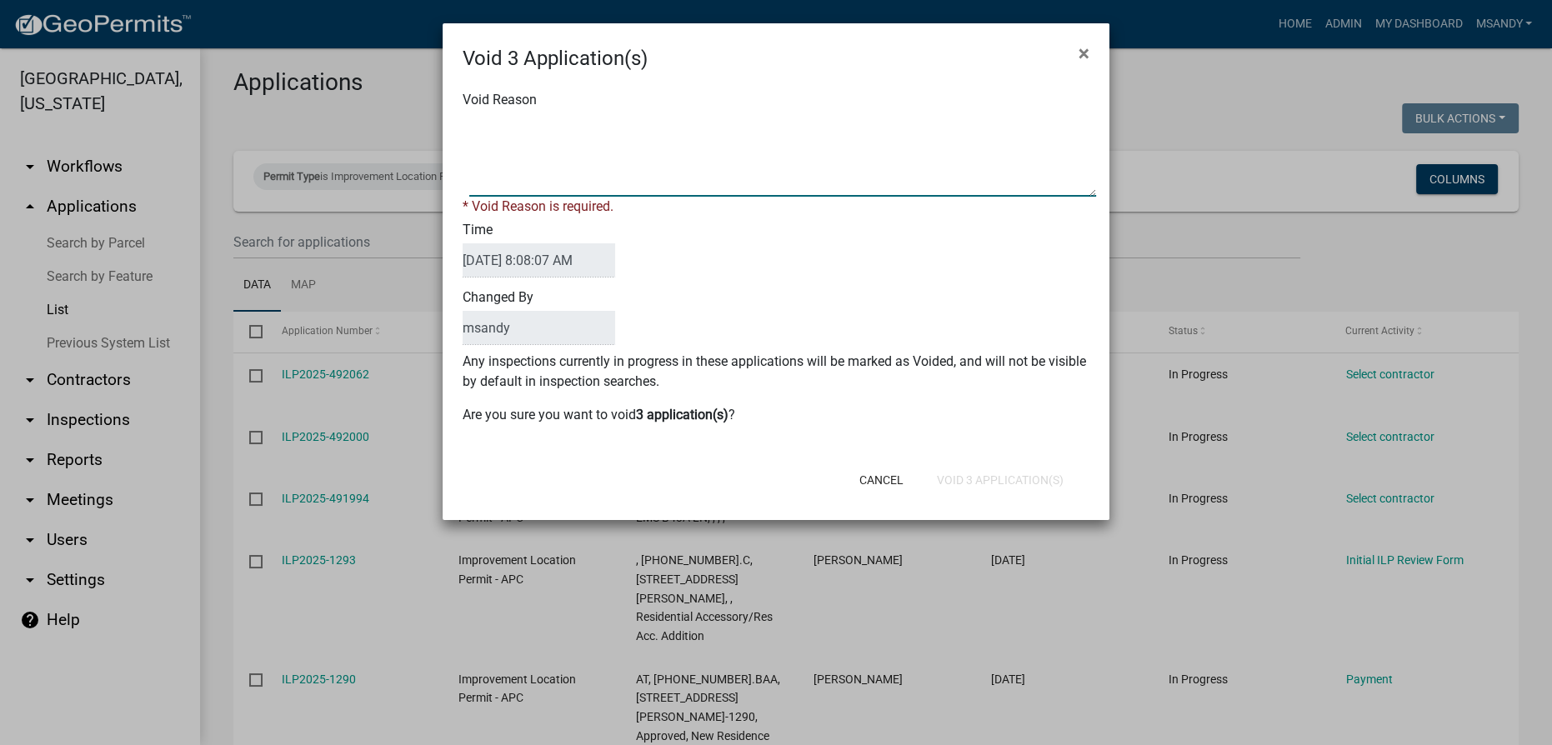
drag, startPoint x: 663, startPoint y: 175, endPoint x: 708, endPoint y: 193, distance: 49.1
click at [666, 176] on textarea "Void Reason" at bounding box center [782, 154] width 627 height 83
type textarea "Incomplete"
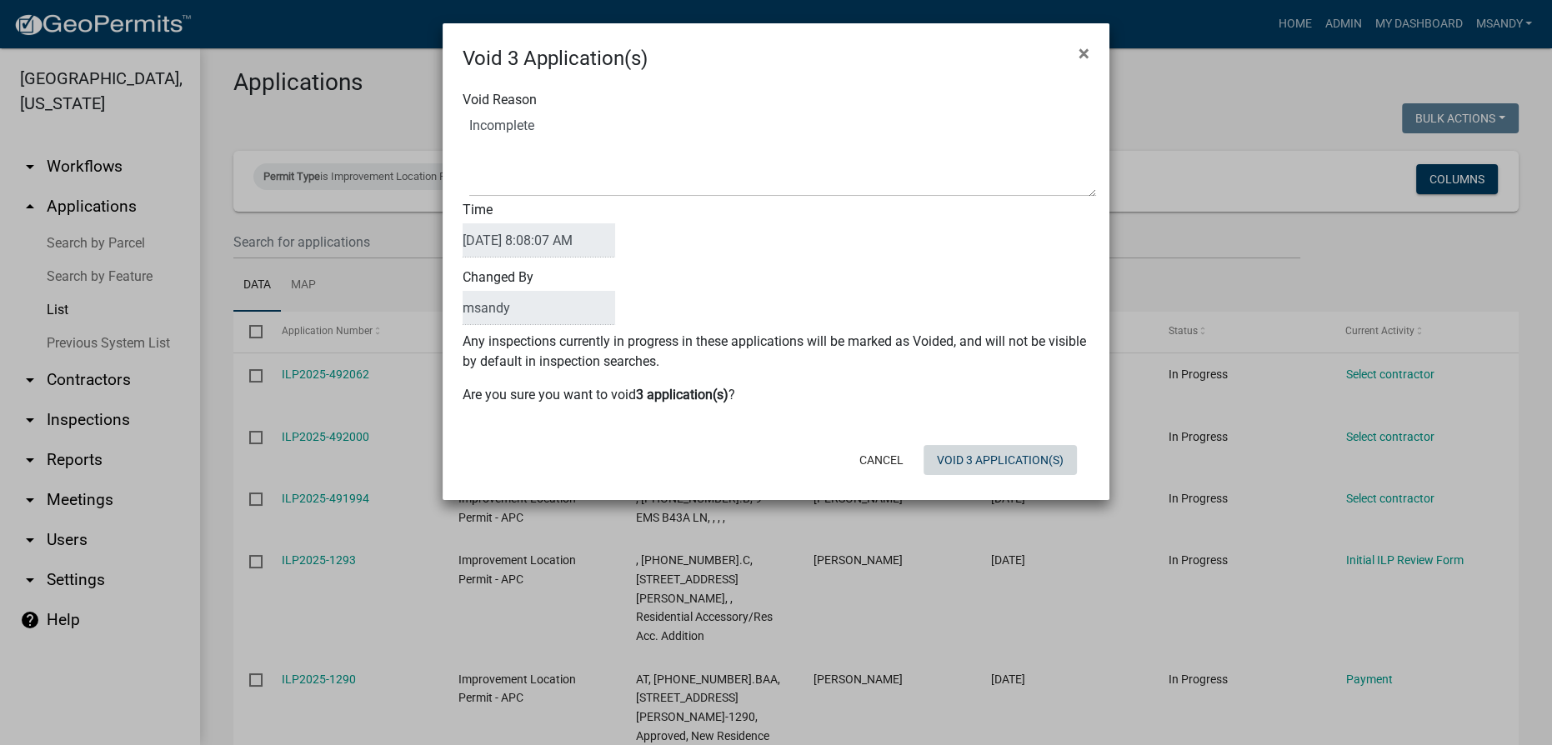
click at [949, 475] on div "Cancel Void 3 Application(s)" at bounding box center [884, 459] width 411 height 43
click at [958, 452] on button "Void 3 Application(s)" at bounding box center [999, 460] width 153 height 30
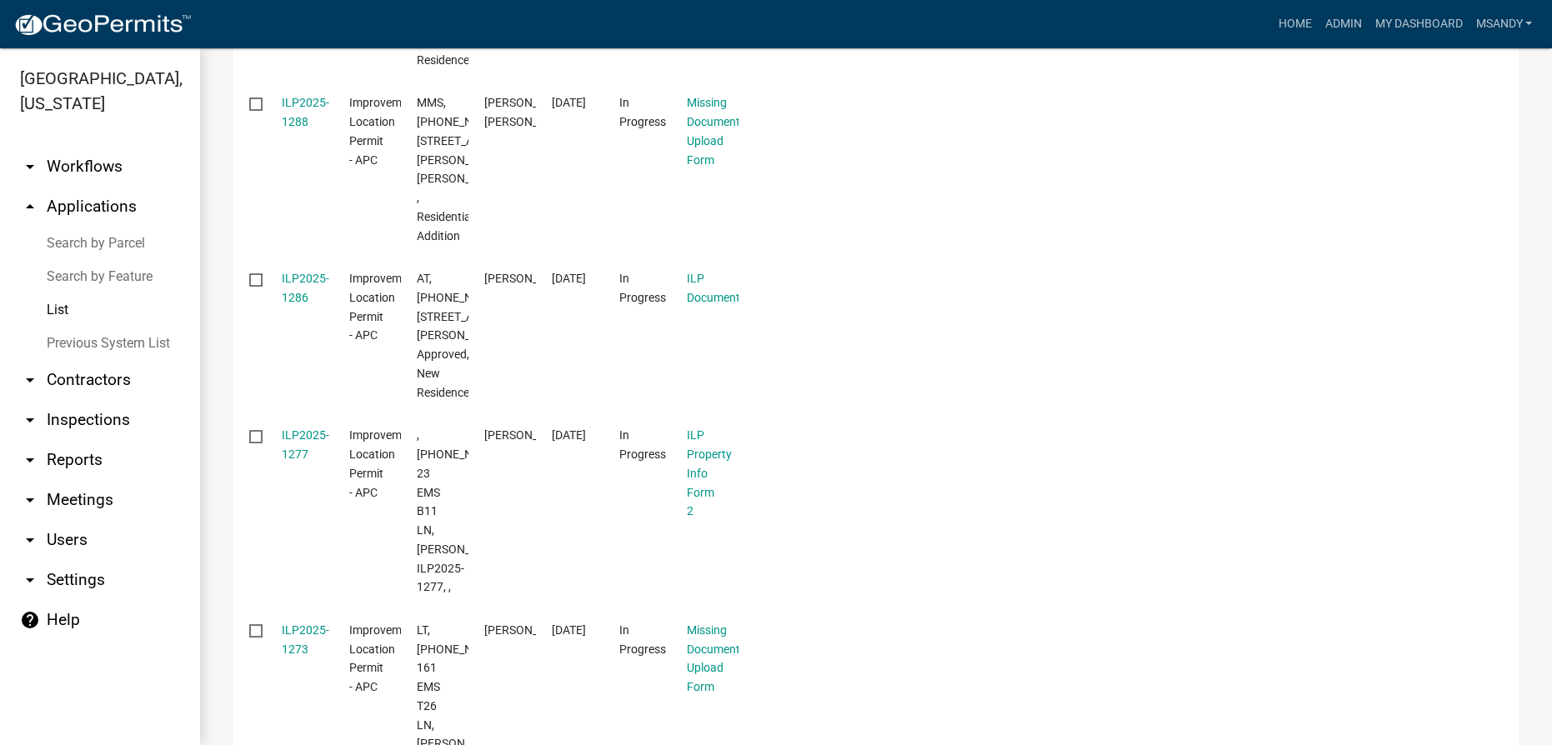
scroll to position [755, 0]
